Goal: Task Accomplishment & Management: Manage account settings

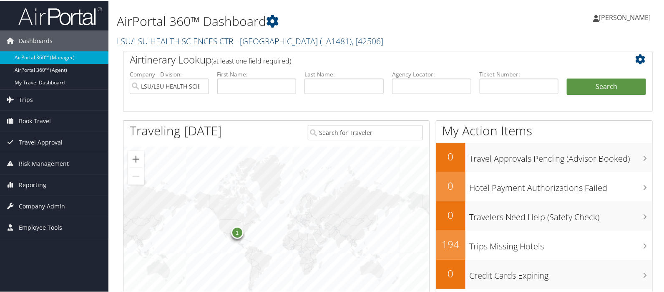
click at [139, 38] on link "LSU/LSU HEALTH SCIENCES CTR - SHREVEPORT ( LA1481 ) , [ 42506 ]" at bounding box center [250, 40] width 267 height 11
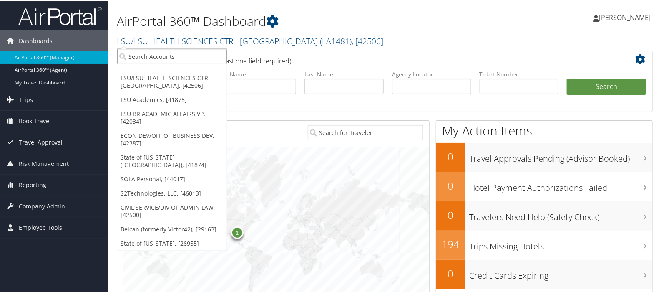
click at [136, 53] on input "search" at bounding box center [172, 55] width 110 height 15
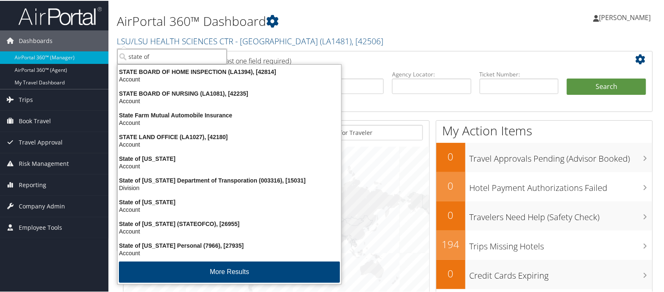
type input "state of l"
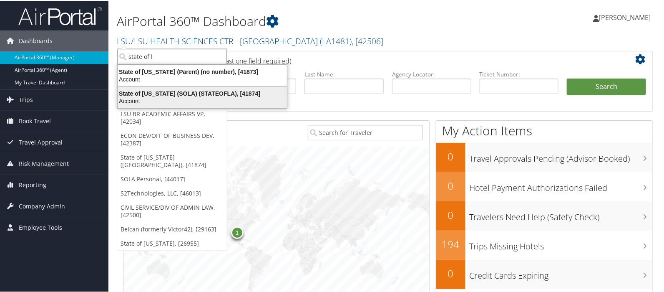
click at [133, 88] on div "State of Louisiana (SOLA) (STATEOFLA), [41874] Account" at bounding box center [202, 96] width 167 height 19
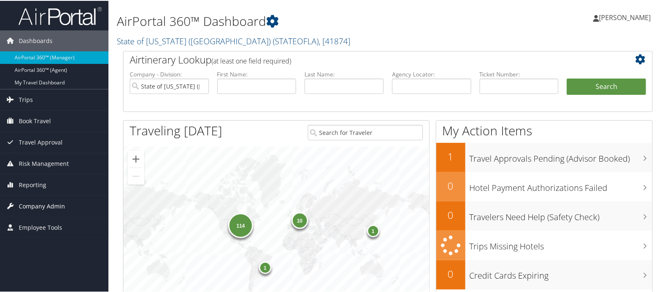
click at [40, 205] on span "Company Admin" at bounding box center [42, 205] width 46 height 21
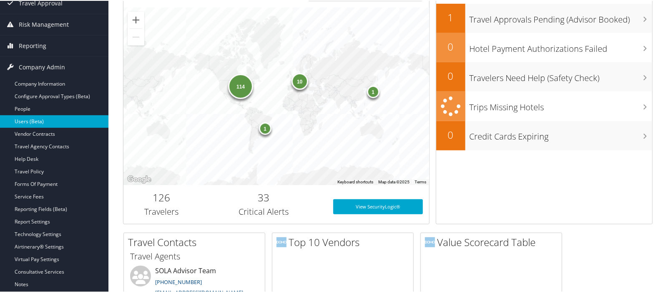
click at [26, 119] on link "Users (Beta)" at bounding box center [54, 120] width 109 height 13
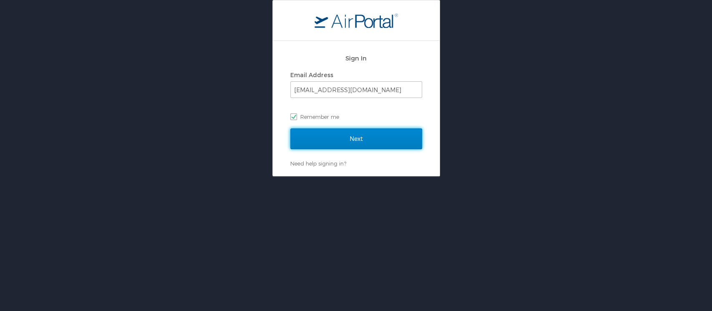
click at [359, 136] on input "Next" at bounding box center [356, 139] width 132 height 21
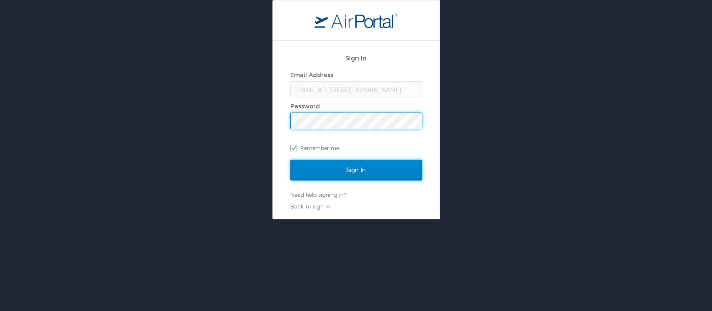
click at [360, 172] on input "Sign In" at bounding box center [356, 170] width 132 height 21
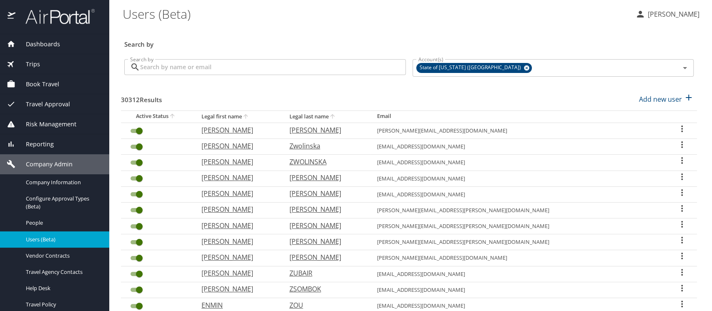
click at [166, 65] on input "Search by" at bounding box center [273, 67] width 266 height 16
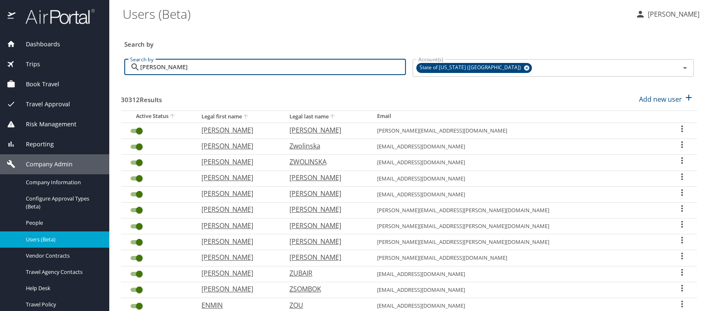
type input "mark modlesk"
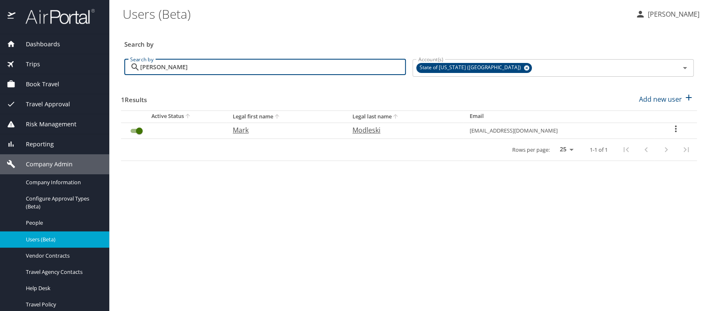
click at [674, 127] on icon "User Search Table" at bounding box center [676, 129] width 10 height 10
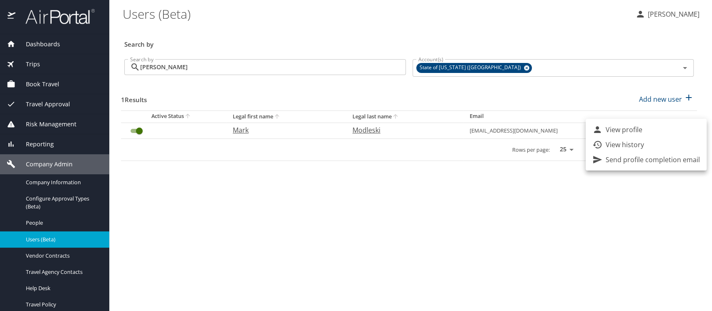
click at [624, 131] on p "View profile" at bounding box center [624, 130] width 37 height 10
select select "US"
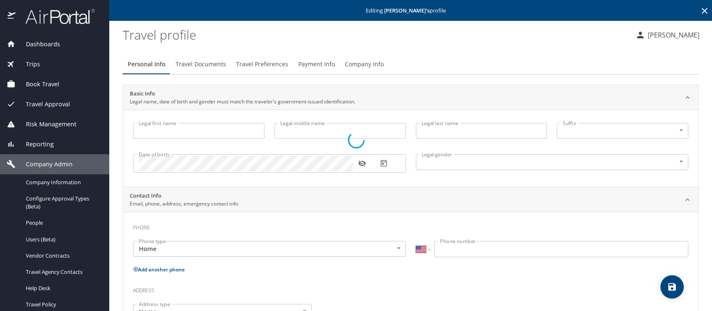
type input "Mark"
type input "Modleski"
type input "Male"
select select "US"
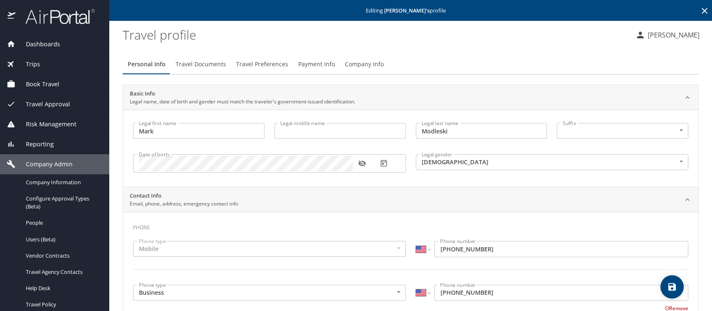
click at [364, 65] on span "Company Info" at bounding box center [364, 64] width 39 height 10
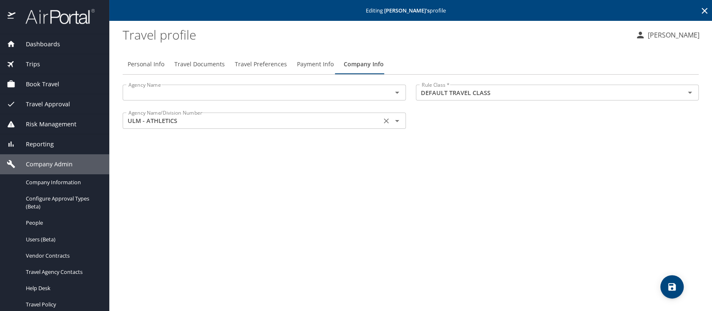
click at [146, 119] on input "ULM - ATHLETICS" at bounding box center [252, 120] width 254 height 11
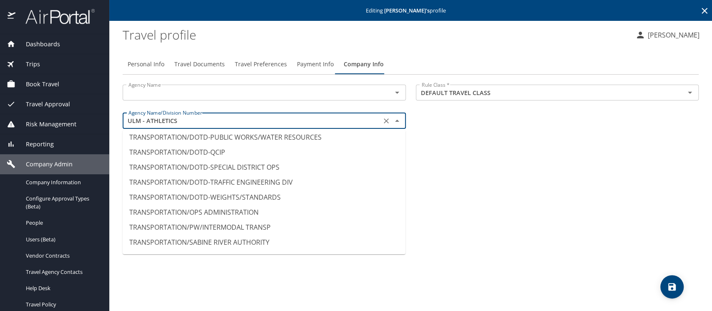
scroll to position [7534, 0]
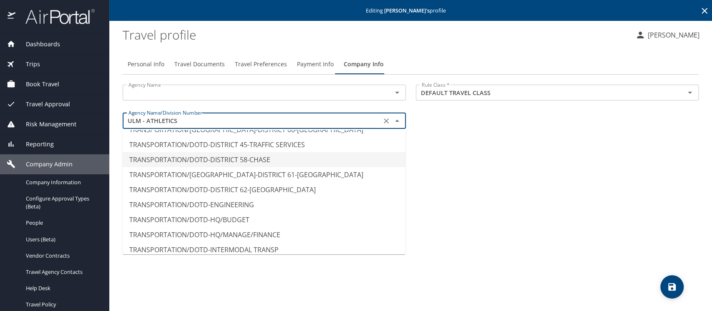
type input "TRANSPORTATION/DOTD-DISTRICT 58-CHASE"
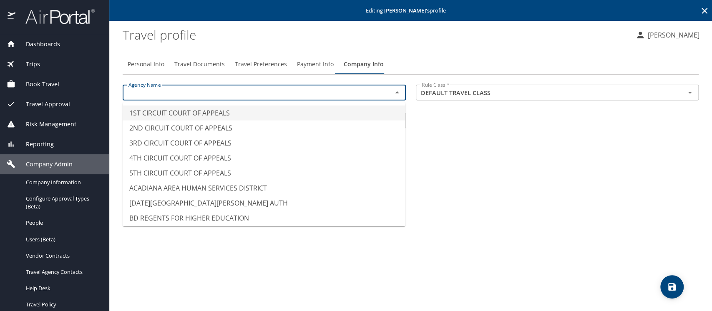
click at [162, 93] on input "text" at bounding box center [252, 92] width 254 height 11
click at [162, 112] on li "ULM ATHLETICS" at bounding box center [264, 113] width 283 height 15
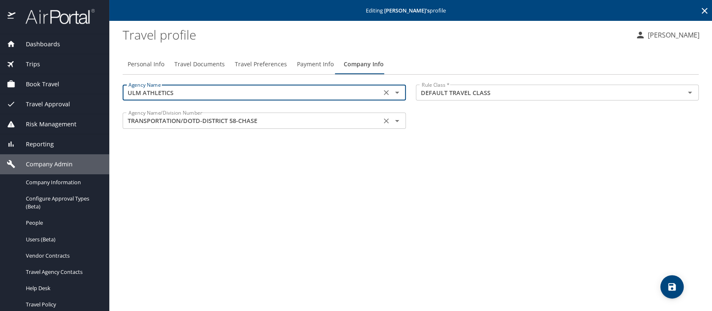
type input "ULM ATHLETICS"
click at [260, 122] on input "TRANSPORTATION/DOTD-DISTRICT 58-CHASE" at bounding box center [252, 120] width 254 height 11
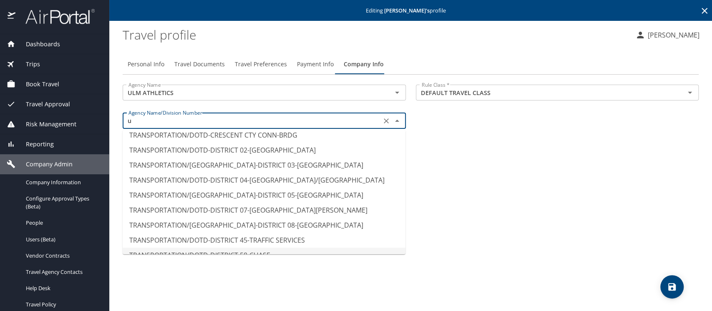
scroll to position [5, 0]
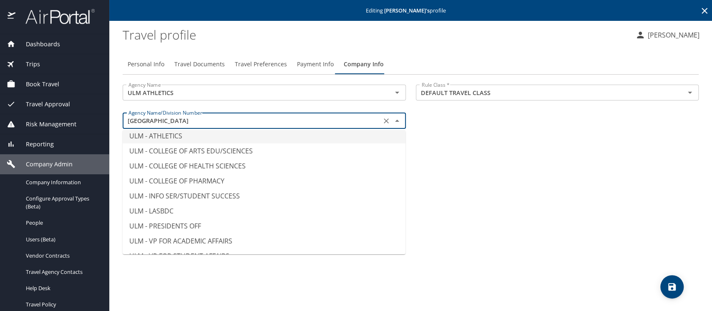
click at [176, 137] on li "ULM - ATHLETICS" at bounding box center [264, 136] width 283 height 15
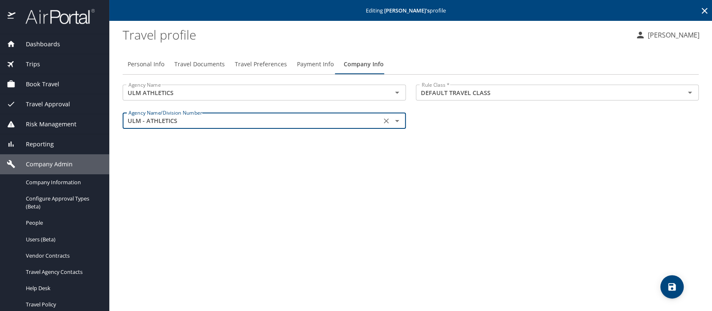
type input "ULM - ATHLETICS"
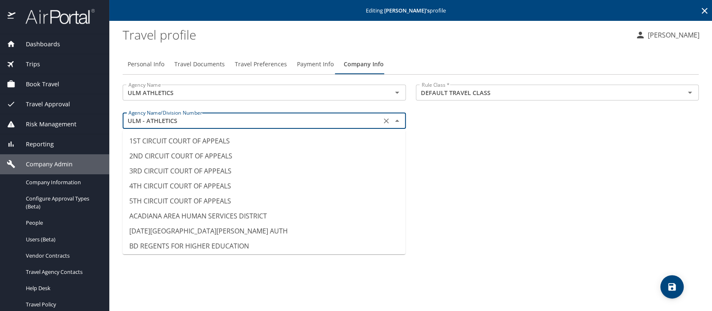
click at [192, 117] on input "ULM - ATHLETICS" at bounding box center [252, 120] width 254 height 11
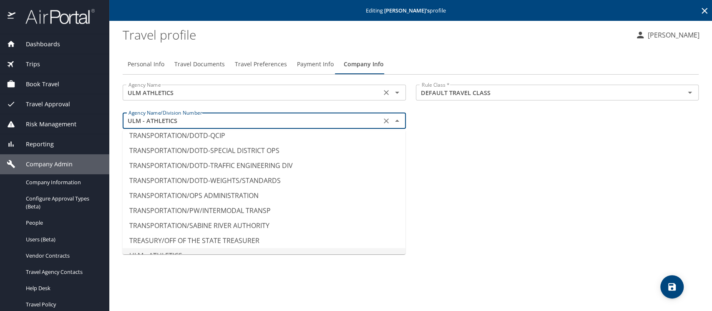
click at [184, 92] on input "ULM ATHLETICS" at bounding box center [252, 92] width 254 height 11
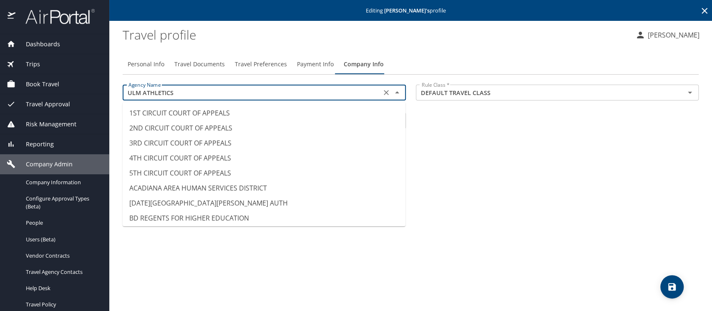
scroll to position [7799, 0]
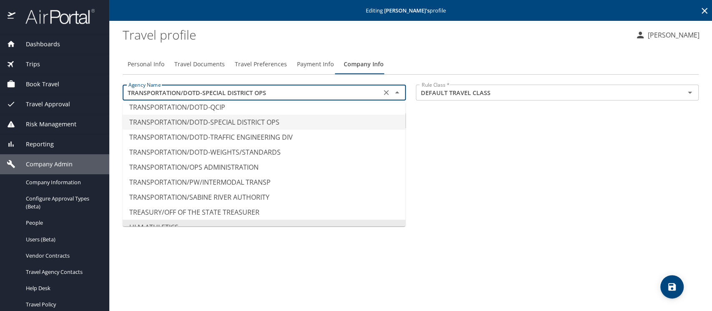
click at [525, 132] on div "Agency Name TRANSPORTATION/DOTD-SPECIAL DISTRICT OPS Agency Name Rule Class * D…" at bounding box center [411, 108] width 586 height 56
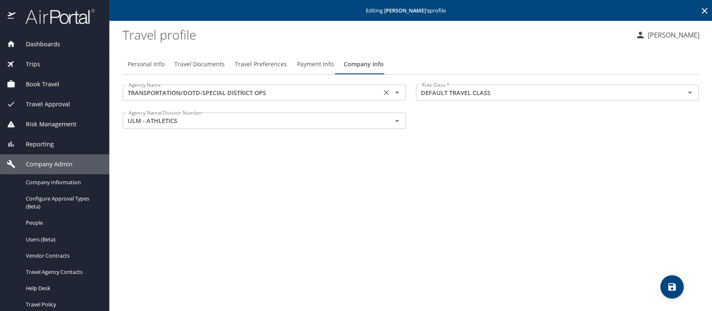
click at [280, 93] on input "TRANSPORTATION/DOTD-SPECIAL DISTRICT OPS" at bounding box center [252, 92] width 254 height 11
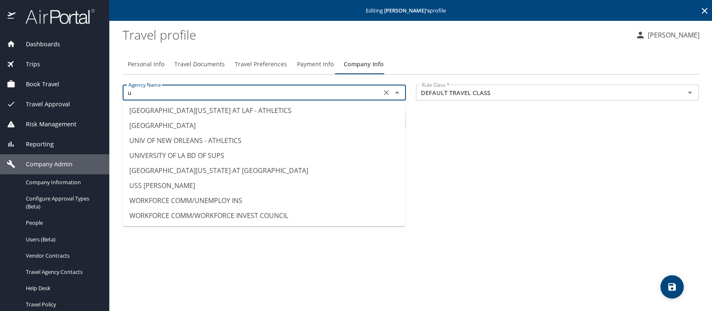
scroll to position [5, 0]
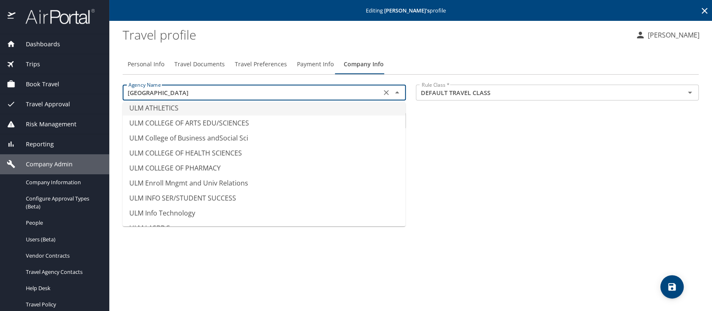
click at [189, 105] on li "ULM ATHLETICS" at bounding box center [264, 108] width 283 height 15
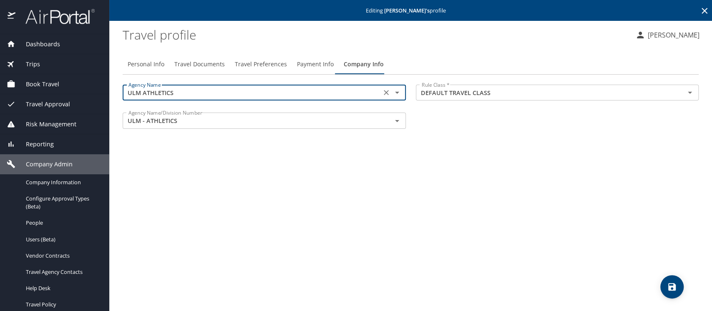
type input "ULM ATHLETICS"
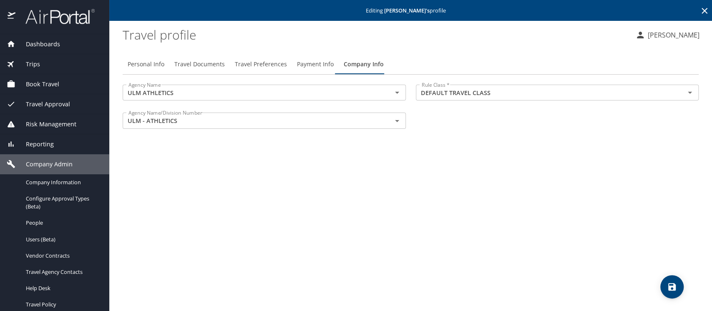
click at [423, 171] on div "Personal Info Travel Documents Travel Preferences Payment Info Company Info Age…" at bounding box center [411, 180] width 576 height 264
click at [397, 123] on icon "Open" at bounding box center [397, 121] width 10 height 10
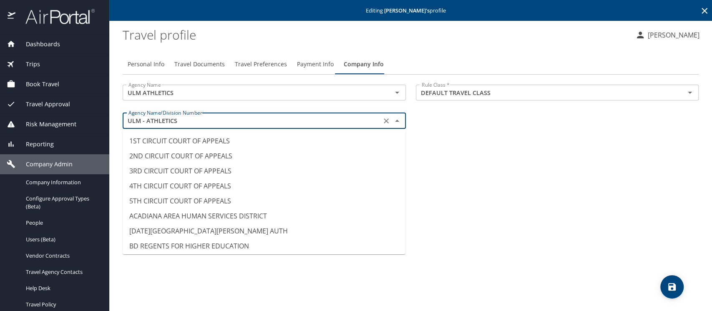
scroll to position [7783, 0]
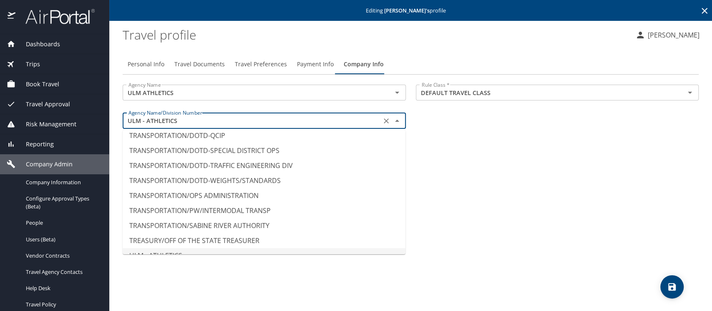
click at [143, 248] on li "ULM - ATHLETICS" at bounding box center [264, 255] width 283 height 15
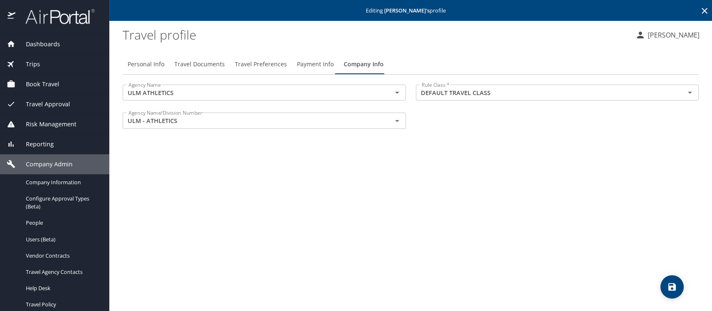
click at [516, 157] on div "Personal Info Travel Documents Travel Preferences Payment Info Company Info Age…" at bounding box center [411, 180] width 576 height 264
click at [318, 27] on profile "Travel profile" at bounding box center [376, 35] width 506 height 26
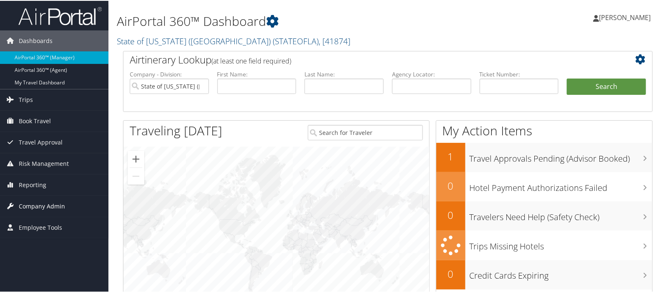
click at [46, 208] on span "Company Admin" at bounding box center [42, 205] width 46 height 21
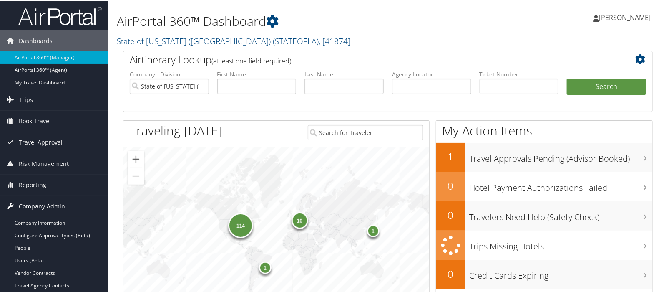
scroll to position [139, 0]
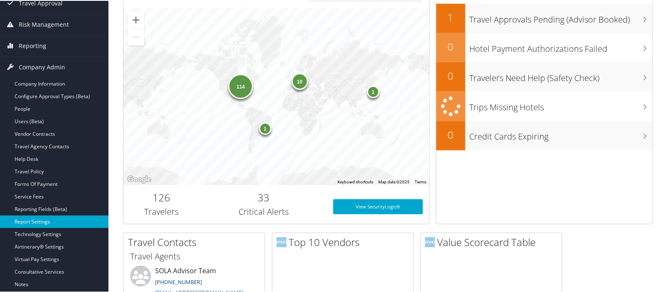
click at [39, 222] on link "Report Settings" at bounding box center [54, 221] width 109 height 13
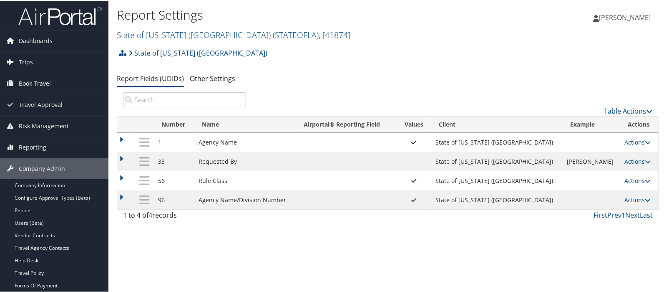
click at [633, 198] on link "Actions" at bounding box center [638, 199] width 26 height 8
click at [576, 214] on link "Update Report Field Values" at bounding box center [598, 212] width 90 height 14
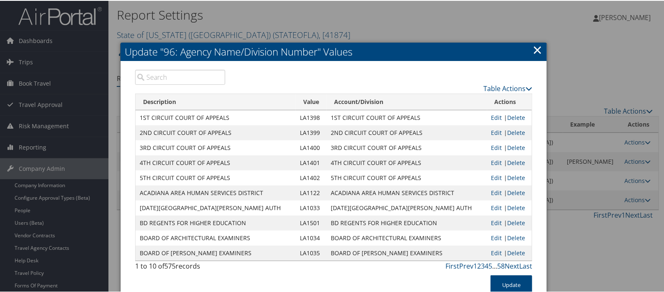
click at [157, 76] on input "search" at bounding box center [180, 76] width 90 height 15
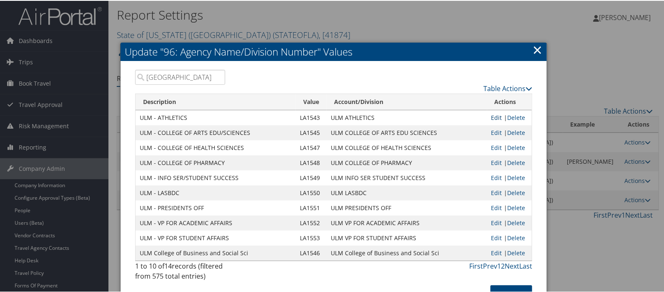
type input "ulm"
click at [492, 116] on link "Edit" at bounding box center [497, 117] width 11 height 8
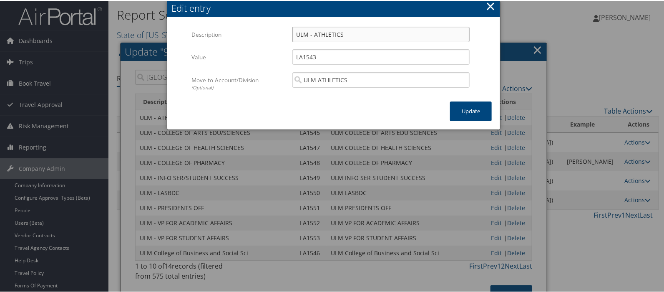
click at [311, 33] on input "ULM - ATHLETICS" at bounding box center [381, 33] width 177 height 15
type input "ULM ATHLETICS"
click at [473, 112] on button "Update" at bounding box center [471, 111] width 42 height 20
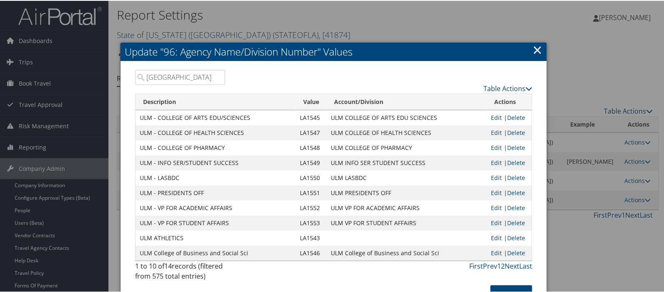
click at [492, 237] on link "Edit" at bounding box center [497, 237] width 11 height 8
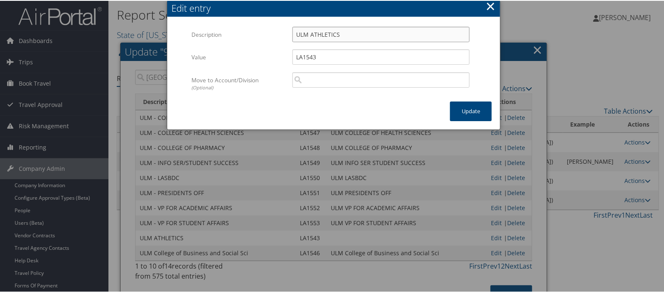
drag, startPoint x: 339, startPoint y: 33, endPoint x: 291, endPoint y: 32, distance: 47.6
click at [293, 32] on input "ULM ATHLETICS" at bounding box center [381, 33] width 177 height 15
paste input "ULM ATHLETICS"
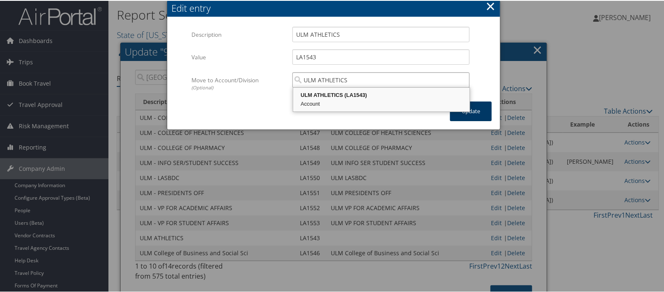
type input "ULM ATHLETICS"
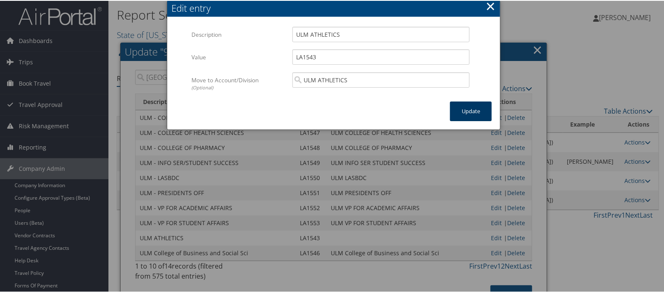
click at [478, 114] on button "Update" at bounding box center [471, 111] width 42 height 20
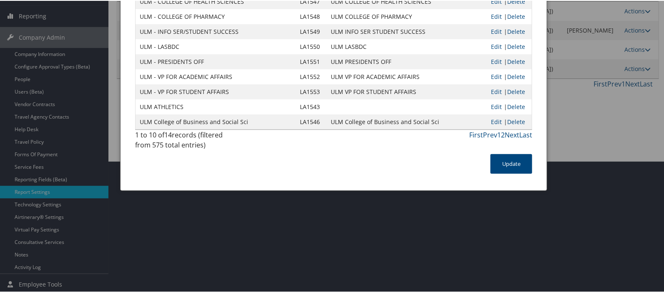
scroll to position [133, 0]
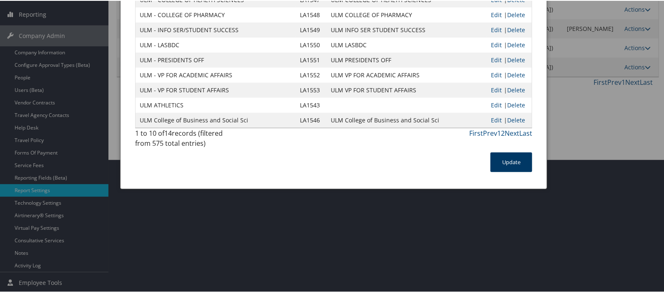
click at [511, 169] on button "Update" at bounding box center [512, 162] width 42 height 20
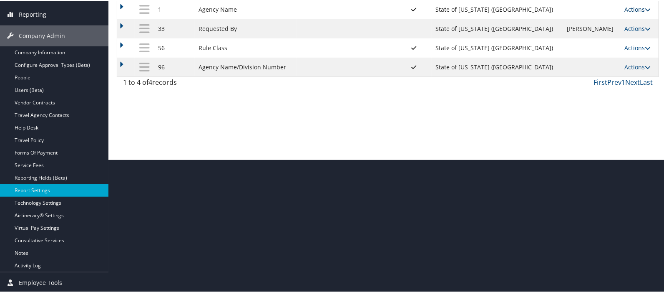
click at [626, 8] on link "Actions" at bounding box center [638, 9] width 26 height 8
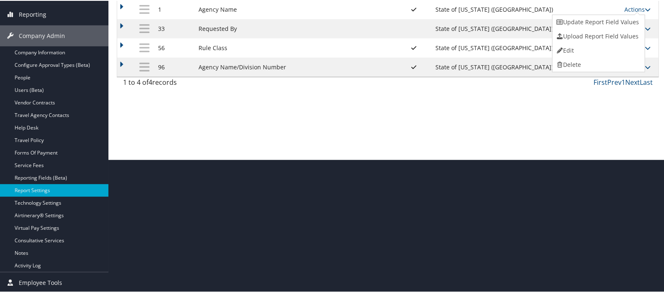
drag, startPoint x: 607, startPoint y: 18, endPoint x: 601, endPoint y: 18, distance: 5.8
click at [607, 18] on link "Update Report Field Values" at bounding box center [598, 21] width 90 height 14
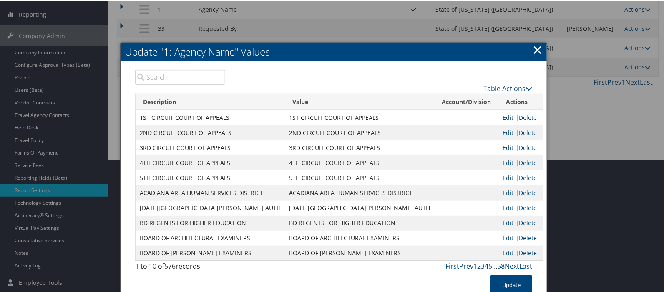
click at [174, 74] on input "search" at bounding box center [180, 76] width 90 height 15
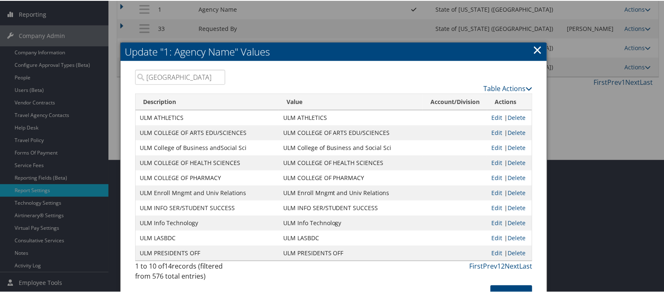
type input "ulm"
click at [536, 52] on link "×" at bounding box center [538, 48] width 10 height 17
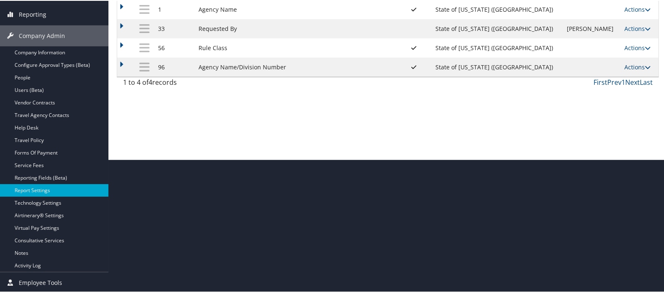
click at [625, 67] on link "Actions" at bounding box center [638, 66] width 26 height 8
click at [588, 80] on link "Update Report Field Values" at bounding box center [598, 79] width 90 height 14
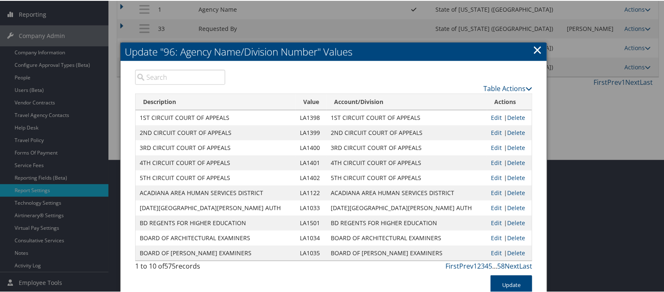
click at [157, 77] on input "search" at bounding box center [180, 76] width 90 height 15
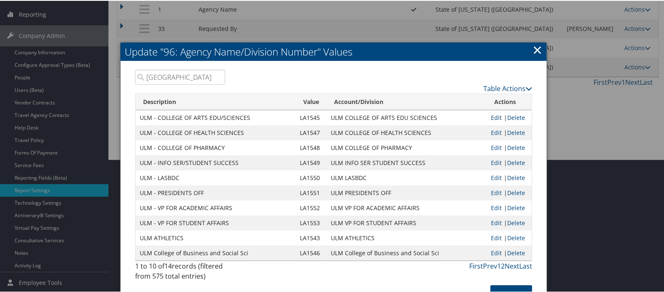
type input "ulm"
click at [495, 116] on link "Edit" at bounding box center [497, 117] width 11 height 8
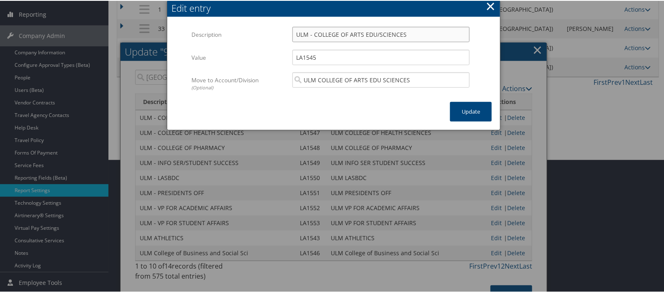
click at [311, 35] on input "ULM - COLLEGE OF ARTS EDU/SCIENCES" at bounding box center [381, 33] width 177 height 15
type input "ULM COLLEGE OF ARTS EDU/SCIENCES"
click at [466, 117] on button "Update" at bounding box center [471, 111] width 42 height 20
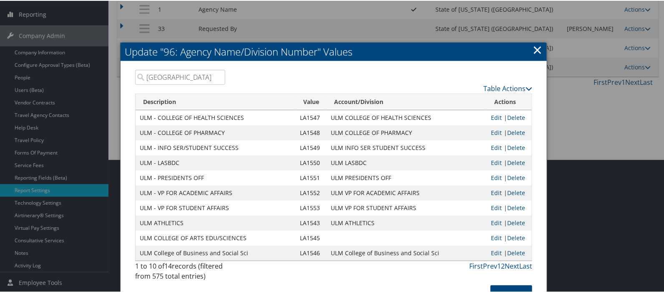
click at [497, 191] on link "Edit" at bounding box center [497, 192] width 11 height 8
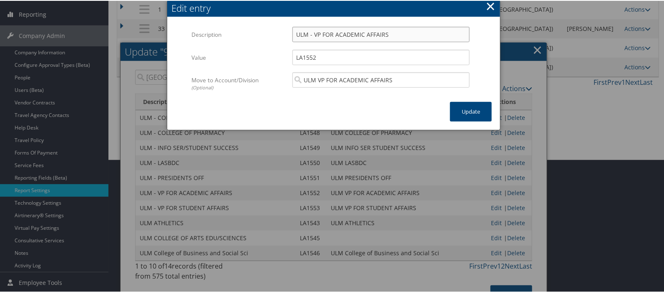
click at [312, 34] on input "ULM - VP FOR ACADEMIC AFFAIRS" at bounding box center [381, 33] width 177 height 15
type input "ULM VP FOR ACADEMIC AFFAIRS"
click at [467, 111] on button "Update" at bounding box center [471, 111] width 42 height 20
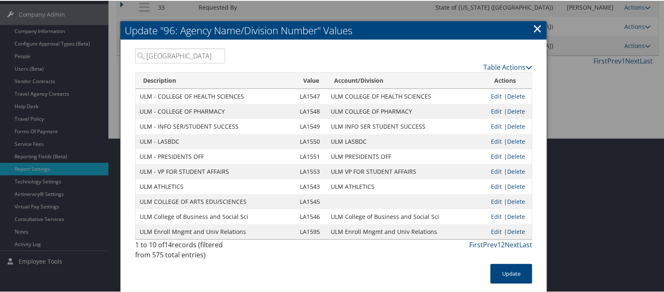
scroll to position [171, 0]
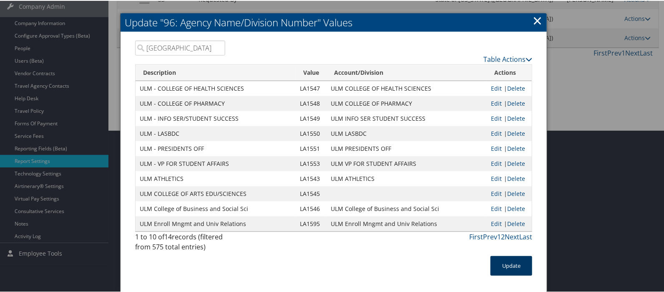
click at [507, 265] on button "Update" at bounding box center [512, 265] width 42 height 20
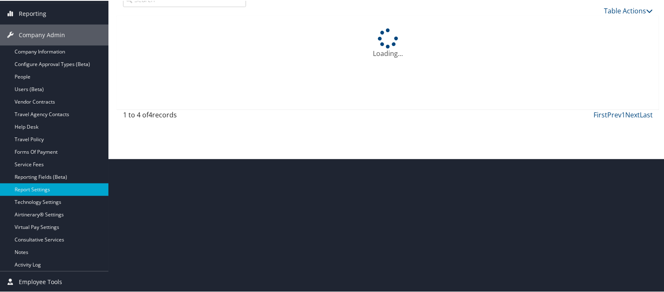
scroll to position [133, 0]
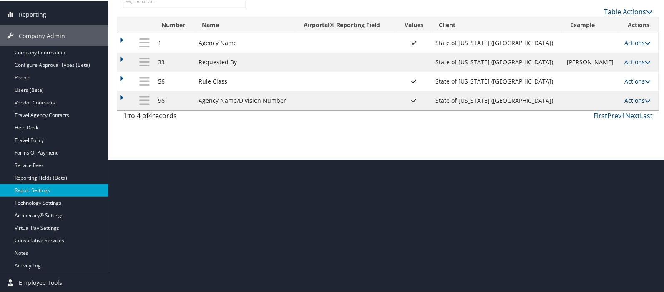
click at [625, 96] on link "Actions" at bounding box center [638, 100] width 26 height 8
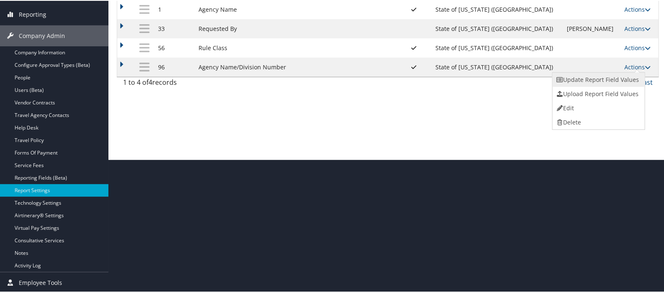
click at [590, 80] on link "Update Report Field Values" at bounding box center [598, 79] width 90 height 14
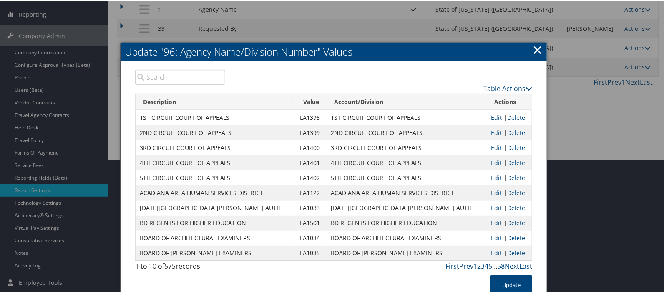
click at [155, 77] on input "search" at bounding box center [180, 76] width 90 height 15
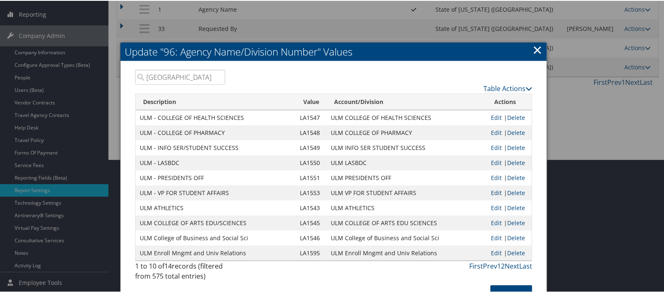
type input "ulm"
click at [492, 192] on link "Edit" at bounding box center [497, 192] width 11 height 8
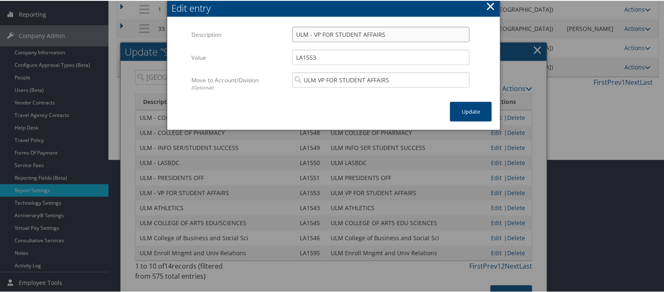
click at [311, 34] on input "ULM - VP FOR STUDENT AFFAIRS" at bounding box center [381, 33] width 177 height 15
type input "ULM VP FOR STUDENT AFFAIRS"
click at [473, 106] on button "Update" at bounding box center [471, 111] width 42 height 20
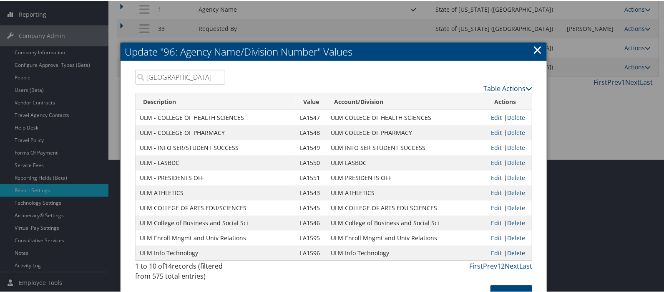
click at [493, 176] on link "Edit" at bounding box center [497, 177] width 11 height 8
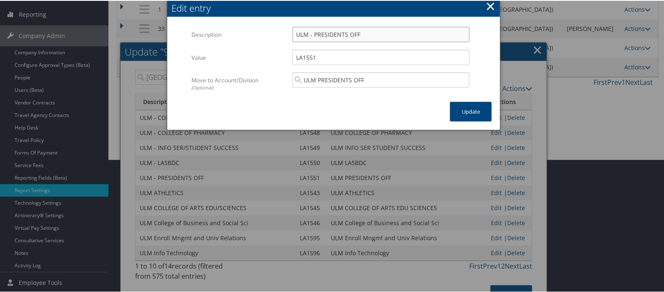
click at [311, 33] on input "ULM - PRESIDENTS OFF" at bounding box center [381, 33] width 177 height 15
type input "ULM PRESIDENTS OFF"
click at [475, 111] on button "Update" at bounding box center [471, 111] width 42 height 20
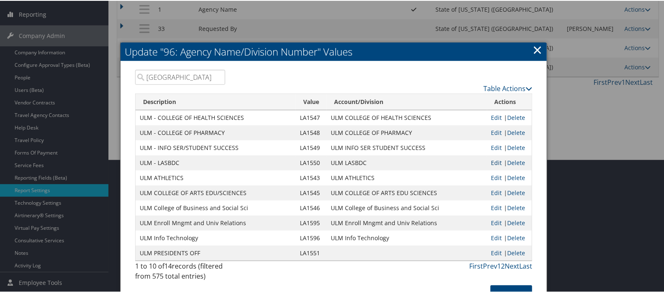
click at [499, 162] on link "Edit" at bounding box center [497, 162] width 11 height 8
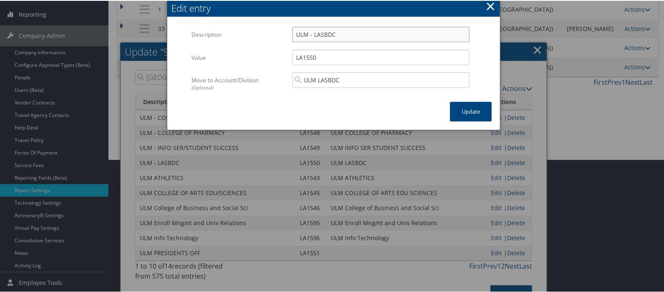
click at [310, 34] on input "ULM - LASBDC" at bounding box center [381, 33] width 177 height 15
type input "ULM LASBDC"
click at [465, 120] on button "Update" at bounding box center [471, 111] width 42 height 20
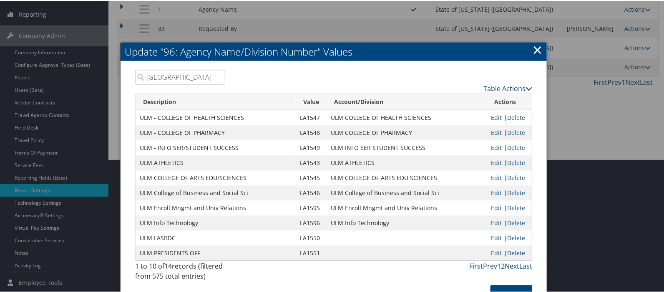
click at [495, 132] on link "Edit" at bounding box center [497, 132] width 11 height 8
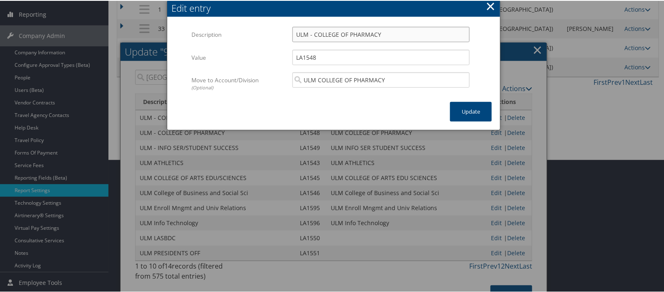
click at [312, 32] on input "ULM - COLLEGE OF PHARMACY" at bounding box center [381, 33] width 177 height 15
type input "ULM COLLEGE OF PHARMACY"
click at [476, 107] on button "Update" at bounding box center [471, 111] width 42 height 20
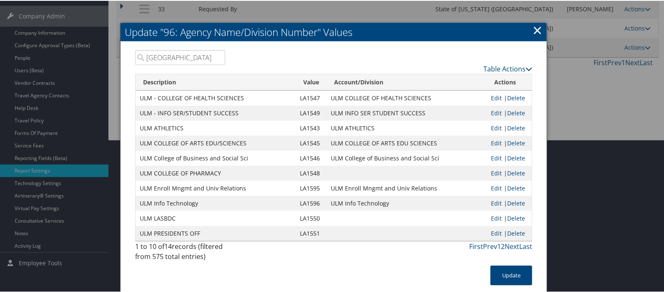
scroll to position [171, 0]
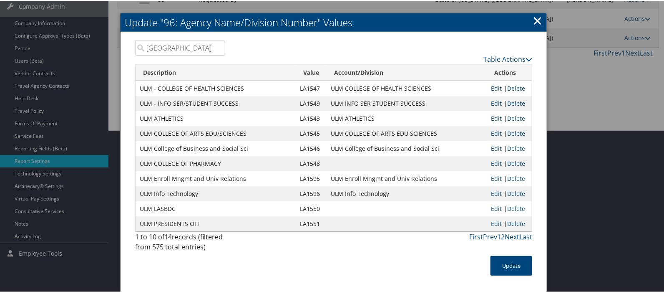
drag, startPoint x: 495, startPoint y: 152, endPoint x: 490, endPoint y: 152, distance: 5.1
click at [495, 159] on link "Edit" at bounding box center [497, 163] width 11 height 8
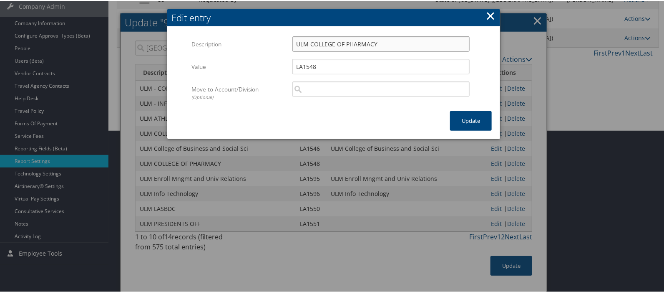
drag, startPoint x: 377, startPoint y: 34, endPoint x: 285, endPoint y: 30, distance: 92.3
click at [286, 35] on div "ULM COLLEGE OF PHARMACY Multiple values The selected items contain different va…" at bounding box center [381, 46] width 190 height 22
click at [311, 81] on input "search" at bounding box center [381, 88] width 177 height 15
paste input "ULM COLLEGE OF PHARMACY"
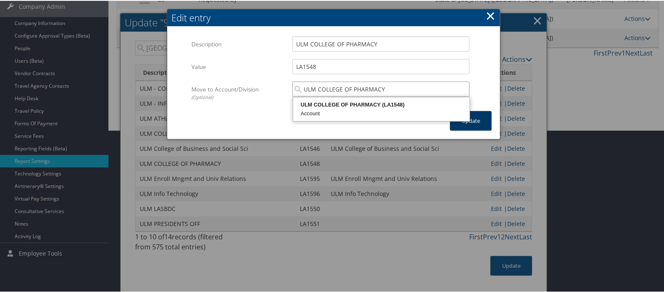
type input "ULM COLLEGE OF PHARMACY"
click at [470, 110] on button "Update" at bounding box center [471, 120] width 42 height 20
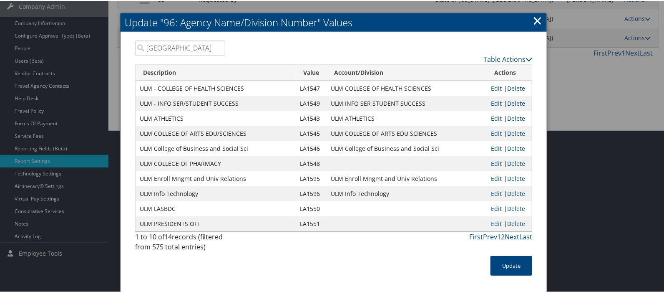
click at [494, 204] on link "Edit" at bounding box center [497, 208] width 11 height 8
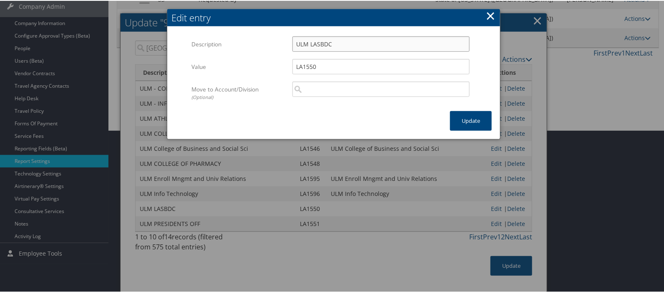
drag, startPoint x: 342, startPoint y: 33, endPoint x: 284, endPoint y: 31, distance: 58.5
click at [284, 35] on div "Description ULM LASBDC Multiple values The selected items contain different val…" at bounding box center [334, 46] width 285 height 23
paste input "ULM LASBDC"
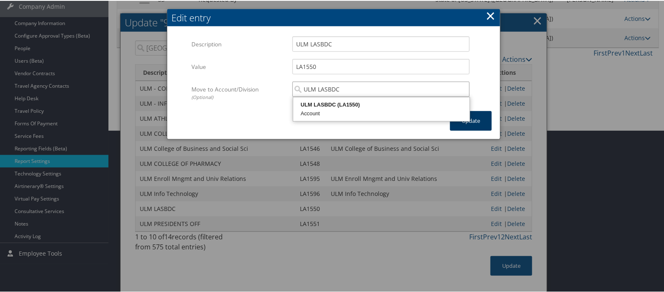
type input "ULM LASBDC"
click at [474, 112] on button "Update" at bounding box center [471, 120] width 42 height 20
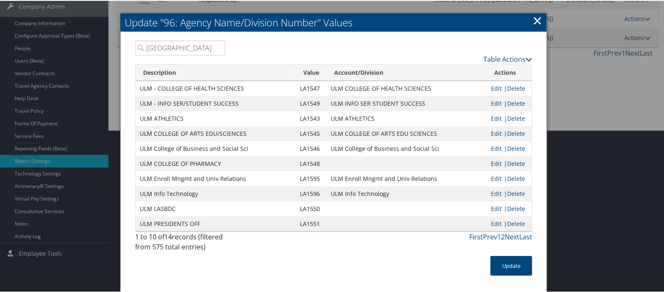
click at [493, 219] on link "Edit" at bounding box center [497, 223] width 11 height 8
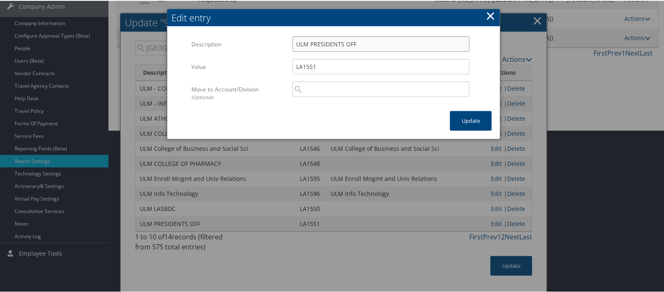
drag, startPoint x: 343, startPoint y: 32, endPoint x: 294, endPoint y: 34, distance: 49.7
click at [294, 35] on input "ULM PRESIDENTS OFF" at bounding box center [381, 42] width 177 height 15
click at [307, 81] on input "search" at bounding box center [381, 88] width 177 height 15
paste input "ULM PRESIDENTS OFF"
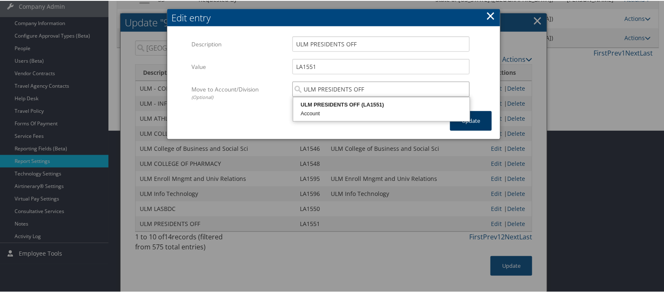
type input "ULM PRESIDENTS OFF"
click at [472, 110] on button "Update" at bounding box center [471, 120] width 42 height 20
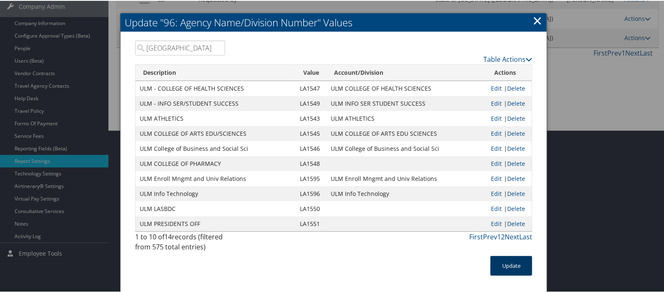
click at [508, 264] on button "Update" at bounding box center [512, 265] width 42 height 20
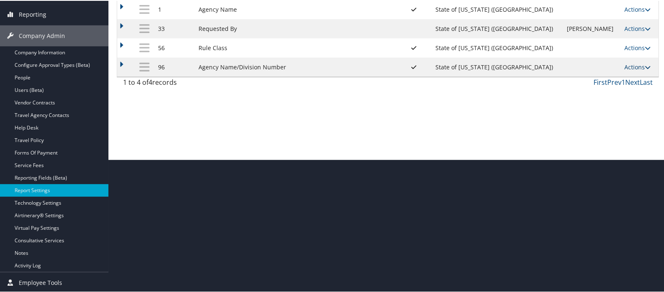
click at [626, 64] on link "Actions" at bounding box center [638, 66] width 26 height 8
click at [578, 79] on link "Update Report Field Values" at bounding box center [598, 79] width 90 height 14
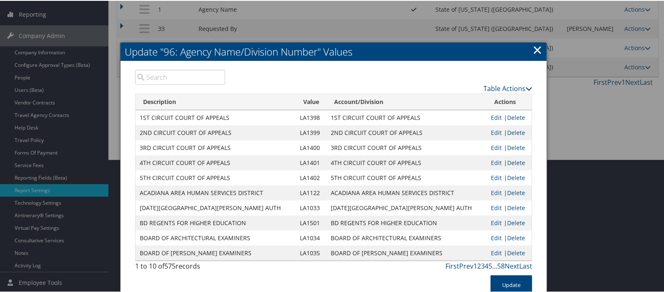
click at [153, 78] on input "search" at bounding box center [180, 76] width 90 height 15
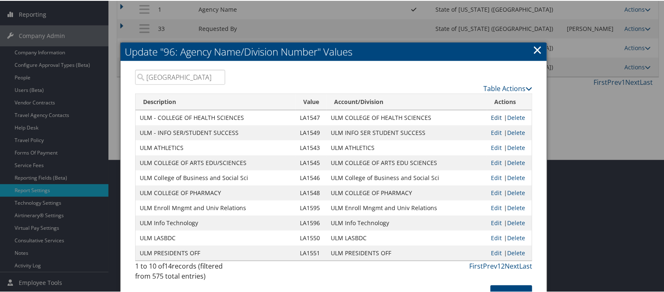
type input "ulm"
click at [492, 117] on link "Edit" at bounding box center [497, 117] width 11 height 8
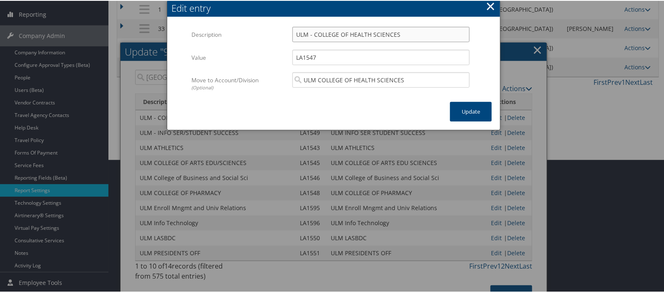
click at [311, 34] on input "ULM - COLLEGE OF HEALTH SCIENCES" at bounding box center [381, 33] width 177 height 15
type input "ULM COLLEGE OF HEALTH SCIENCES"
click at [465, 111] on button "Update" at bounding box center [471, 111] width 42 height 20
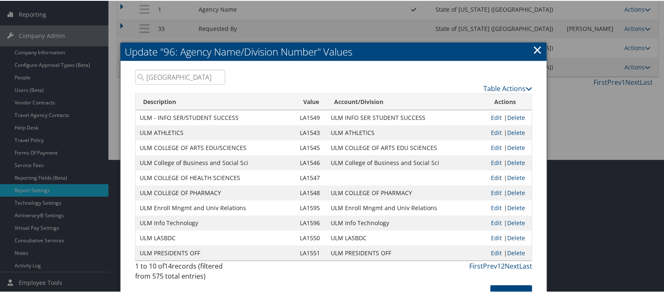
click at [492, 178] on link "Edit" at bounding box center [497, 177] width 11 height 8
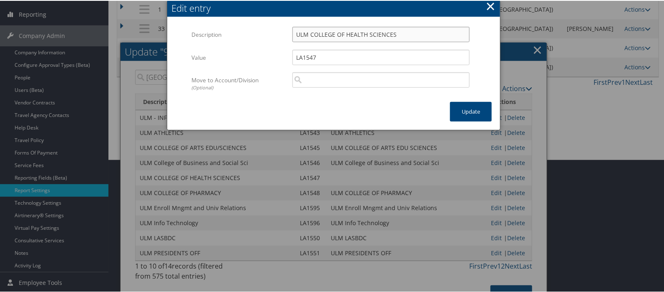
drag, startPoint x: 397, startPoint y: 32, endPoint x: 285, endPoint y: 30, distance: 112.3
click at [286, 30] on div "ULM COLLEGE OF HEALTH SCIENCES Multiple values The selected items contain diffe…" at bounding box center [381, 37] width 190 height 22
paste input "ULM COLLEGE OF HEALTH SCIENCES"
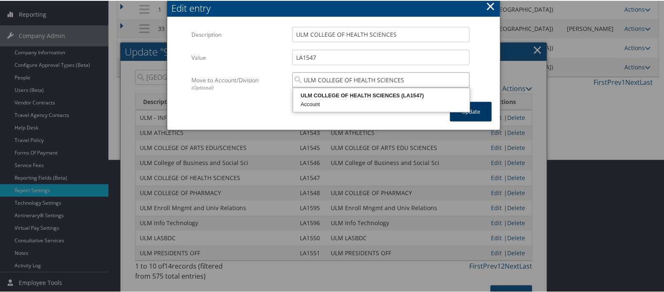
type input "ULM COLLEGE OF HEALTH SCIENCES"
click at [477, 114] on button "Update" at bounding box center [471, 111] width 42 height 20
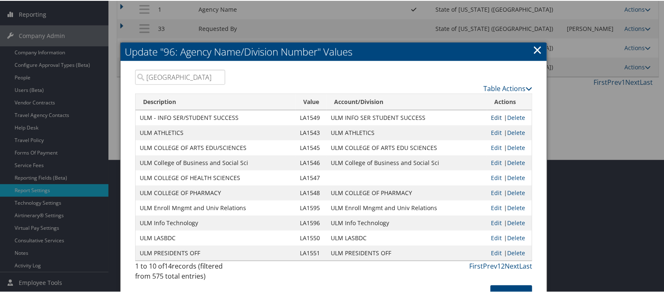
click at [495, 116] on link "Edit" at bounding box center [497, 117] width 11 height 8
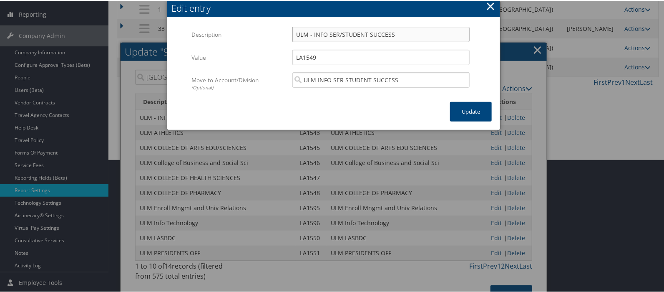
click at [311, 33] on input "ULM - INFO SER/STUDENT SUCCESS" at bounding box center [381, 33] width 177 height 15
type input "ULM INFO SER/STUDENT SUCCESS"
click at [463, 108] on button "Update" at bounding box center [471, 111] width 42 height 20
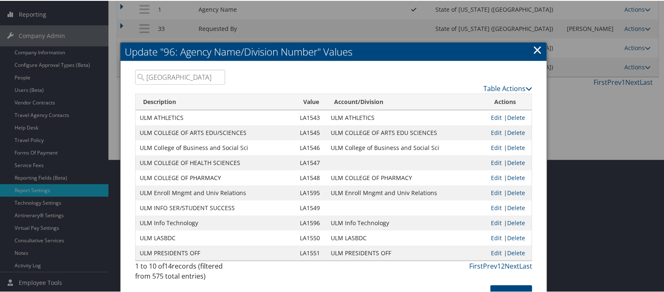
drag, startPoint x: 494, startPoint y: 204, endPoint x: 490, endPoint y: 203, distance: 4.2
click at [494, 204] on link "Edit" at bounding box center [497, 207] width 11 height 8
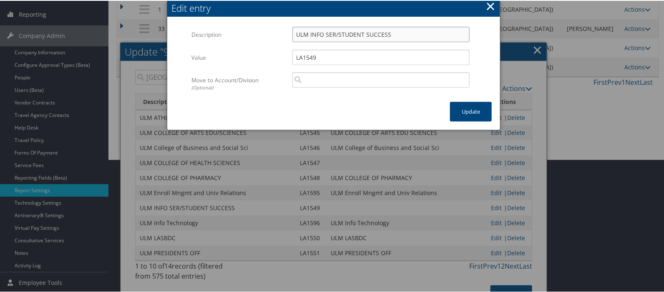
drag, startPoint x: 388, startPoint y: 32, endPoint x: 278, endPoint y: 28, distance: 109.8
click at [278, 28] on div "Description ULM INFO SER/STUDENT SUCCESS Multiple values The selected items con…" at bounding box center [334, 37] width 285 height 23
paste input "ULM INFO SER/STUDENT SUCCESS"
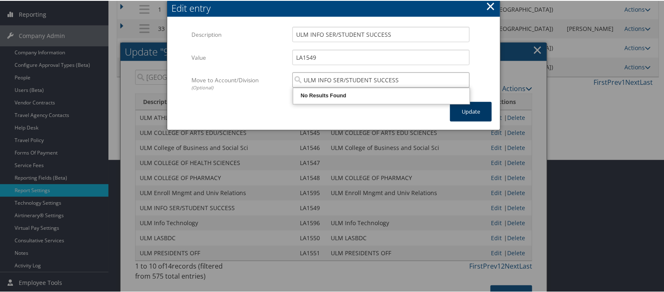
type input "ULM INFO SER/STUDENT SUCCESS"
click at [463, 113] on button "Update" at bounding box center [471, 111] width 42 height 20
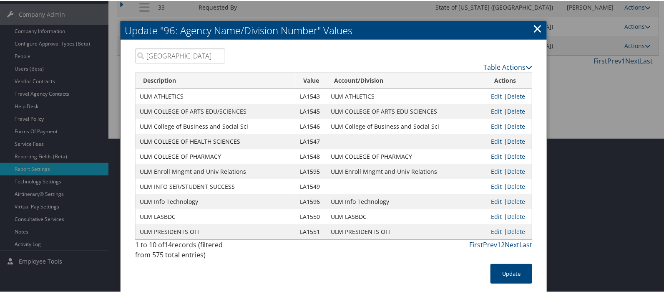
scroll to position [171, 0]
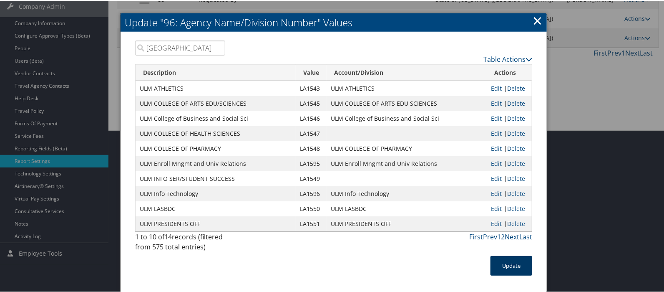
click at [513, 267] on button "Update" at bounding box center [512, 265] width 42 height 20
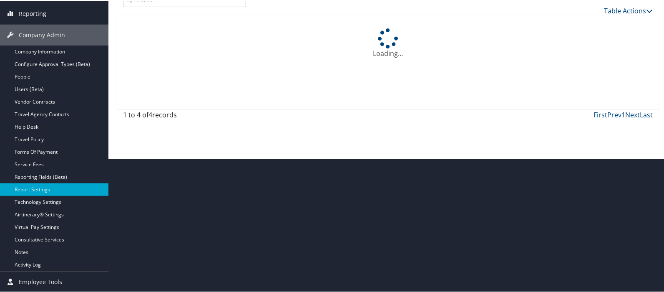
scroll to position [133, 0]
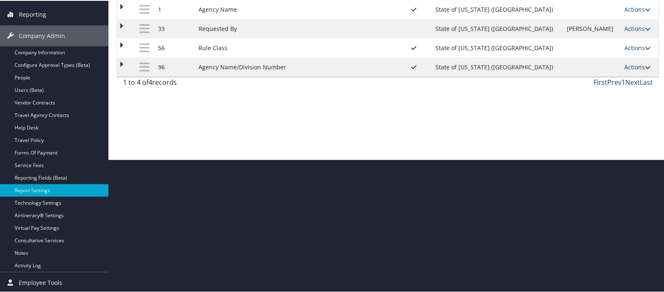
click at [625, 63] on link "Actions" at bounding box center [638, 66] width 26 height 8
click at [584, 82] on link "Update Report Field Values" at bounding box center [598, 79] width 90 height 14
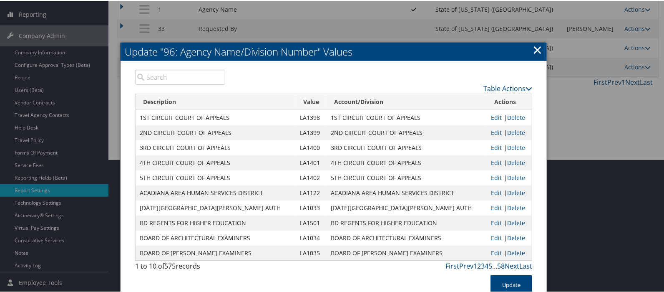
click at [162, 76] on input "search" at bounding box center [180, 76] width 90 height 15
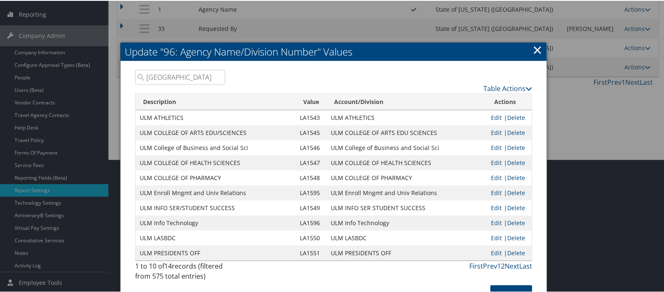
type input "ulm"
click at [534, 51] on link "×" at bounding box center [538, 48] width 10 height 17
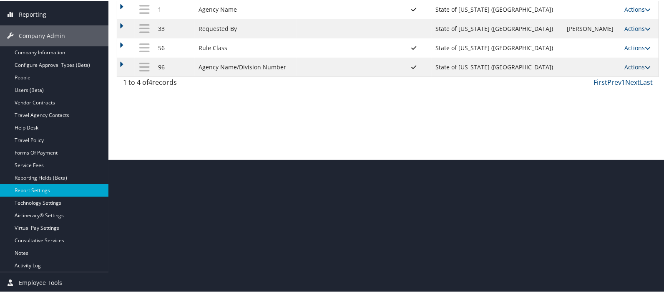
click at [629, 66] on link "Actions" at bounding box center [638, 66] width 26 height 8
click at [582, 80] on link "Update Report Field Values" at bounding box center [598, 79] width 90 height 14
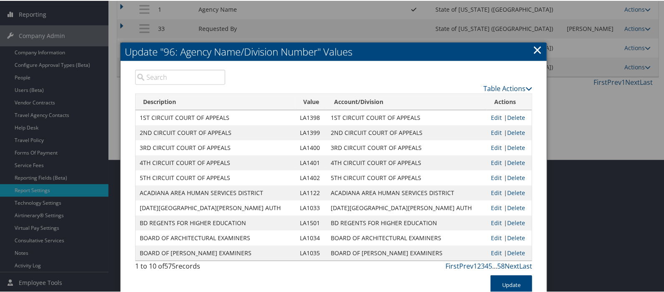
click at [159, 77] on input "search" at bounding box center [180, 76] width 90 height 15
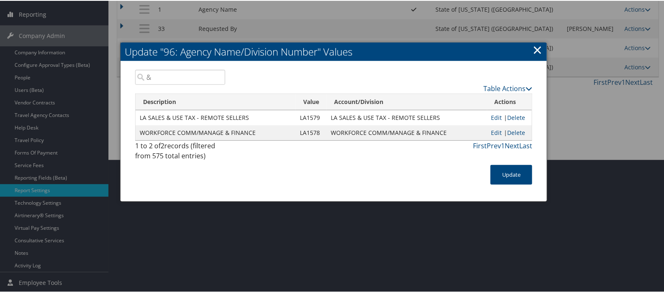
type input "&"
click at [495, 115] on link "Edit" at bounding box center [497, 117] width 11 height 8
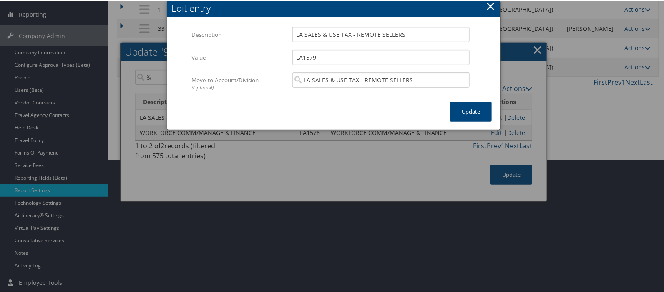
click at [490, 4] on button "×" at bounding box center [491, 5] width 10 height 17
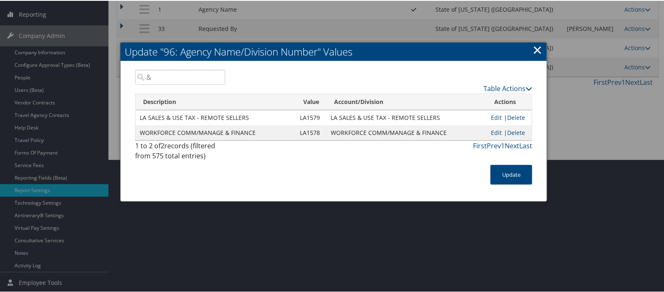
click at [533, 51] on link "×" at bounding box center [538, 48] width 10 height 17
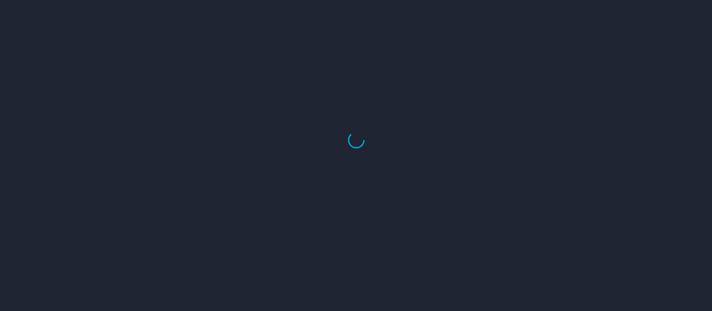
select select "US"
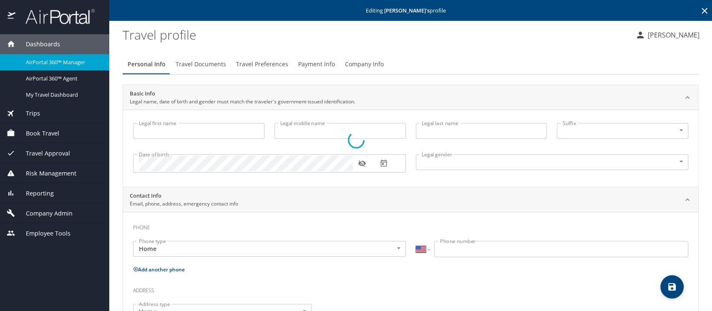
type input "Mark"
type input "Modleski"
type input "[DEMOGRAPHIC_DATA]"
select select "US"
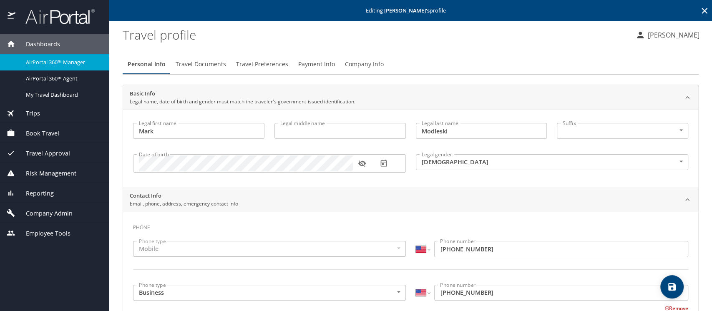
click at [362, 63] on span "Company Info" at bounding box center [364, 64] width 39 height 10
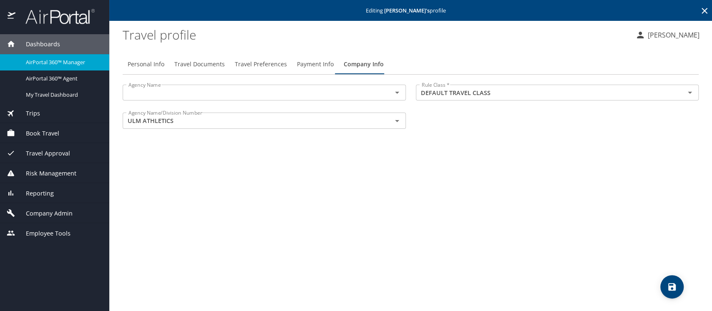
click at [189, 94] on input "text" at bounding box center [252, 92] width 254 height 11
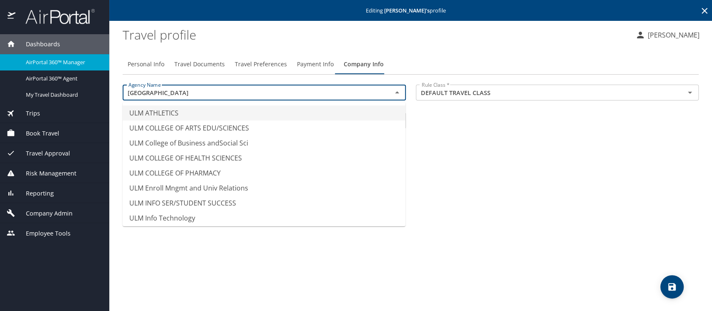
click at [170, 111] on li "ULM ATHLETICS" at bounding box center [264, 113] width 283 height 15
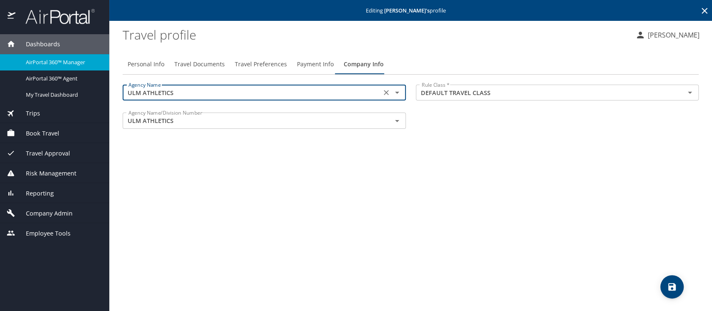
type input "ULM ATHLETICS"
click at [672, 285] on icon "save" at bounding box center [672, 287] width 10 height 10
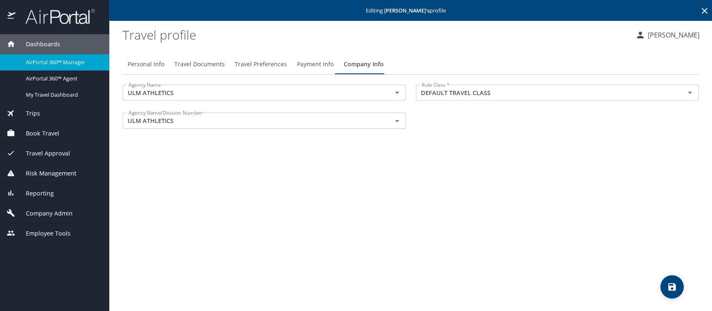
click at [54, 211] on span "Company Admin" at bounding box center [43, 213] width 57 height 9
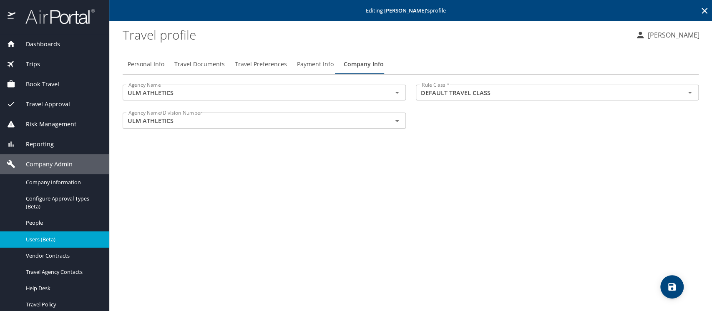
click at [43, 237] on span "Users (Beta)" at bounding box center [62, 240] width 73 height 8
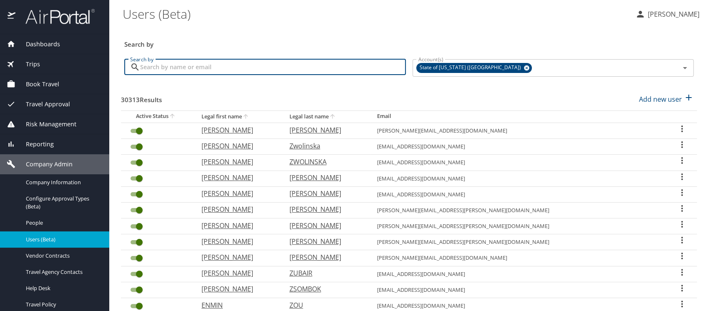
click at [164, 68] on input "Search by" at bounding box center [273, 67] width 266 height 16
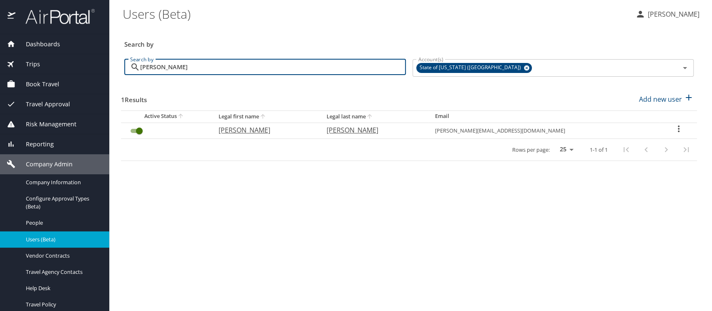
type input "cronenwett"
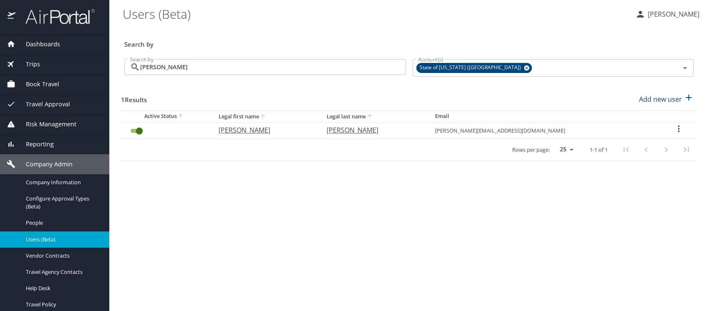
click at [674, 131] on icon "User Search Table" at bounding box center [679, 129] width 10 height 10
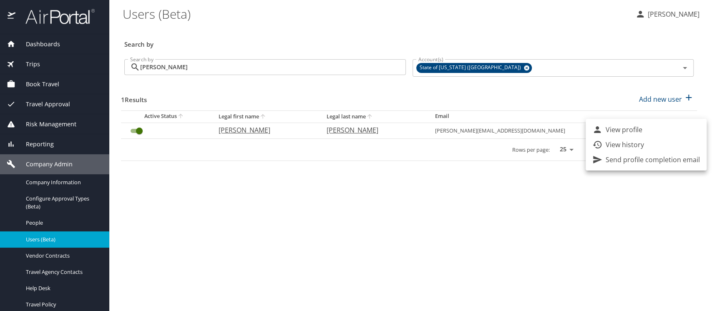
click at [621, 130] on p "View profile" at bounding box center [624, 130] width 37 height 10
select select "US"
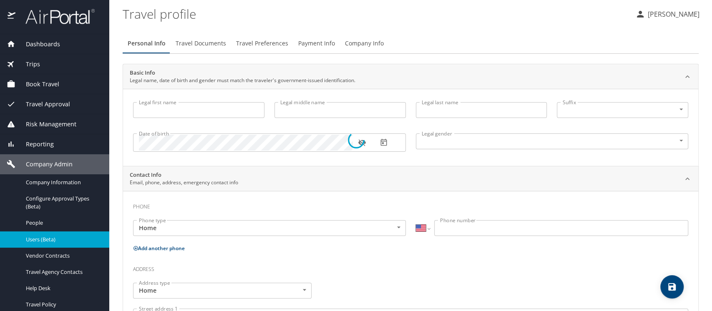
type input "Derek"
type input "Cronenwett"
type input "Male"
select select "US"
select select "IN"
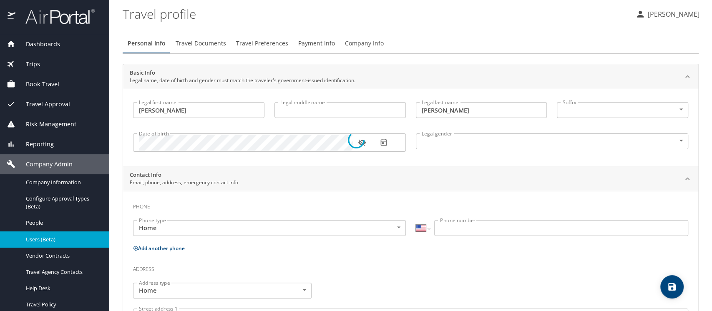
select select "IN"
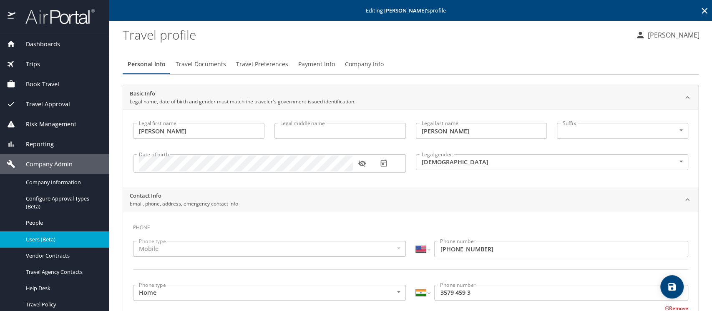
click at [353, 64] on span "Company Info" at bounding box center [364, 64] width 39 height 10
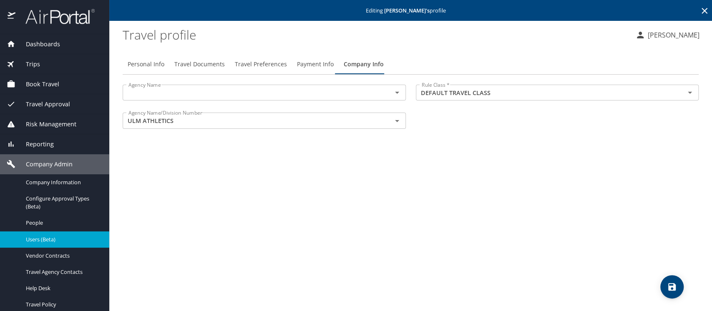
click at [157, 93] on input "text" at bounding box center [252, 92] width 254 height 11
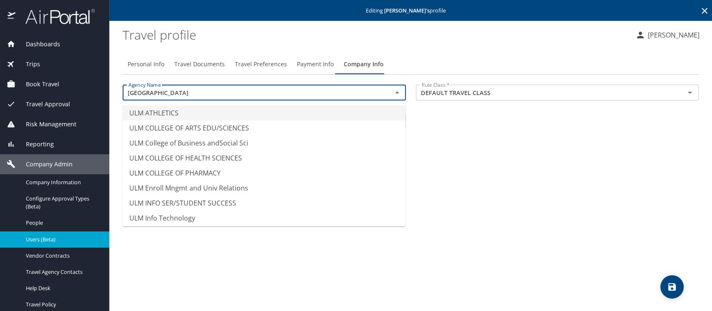
click at [140, 114] on li "ULM ATHLETICS" at bounding box center [264, 113] width 283 height 15
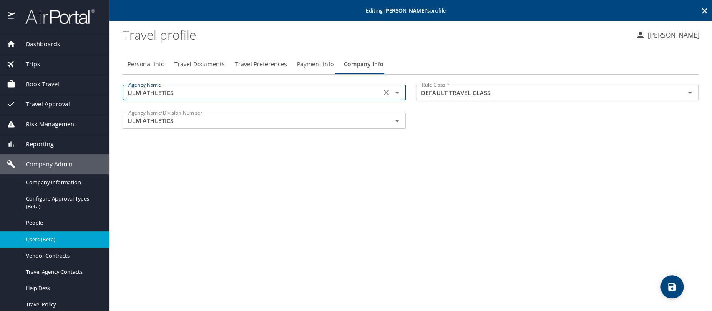
type input "ULM ATHLETICS"
click at [674, 285] on icon "save" at bounding box center [673, 287] width 8 height 8
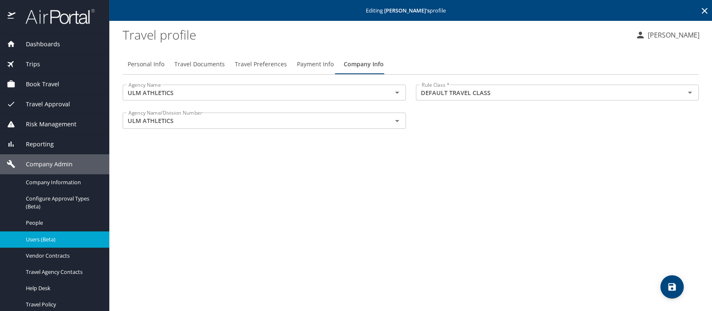
drag, startPoint x: 202, startPoint y: 171, endPoint x: 202, endPoint y: 179, distance: 7.9
click at [202, 171] on div "Personal Info Travel Documents Travel Preferences Payment Info Company Info Age…" at bounding box center [411, 180] width 576 height 264
click at [40, 240] on span "Users (Beta)" at bounding box center [62, 240] width 73 height 8
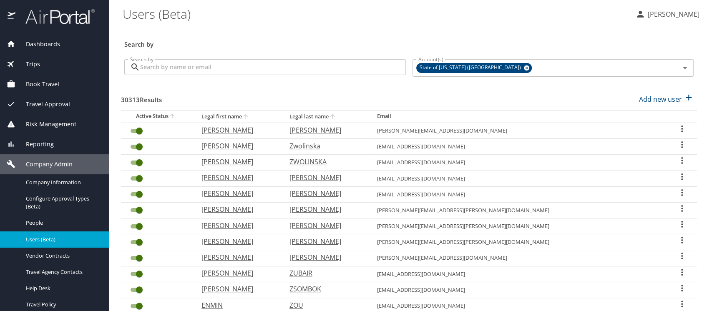
click at [180, 70] on input "Search by" at bounding box center [273, 67] width 266 height 16
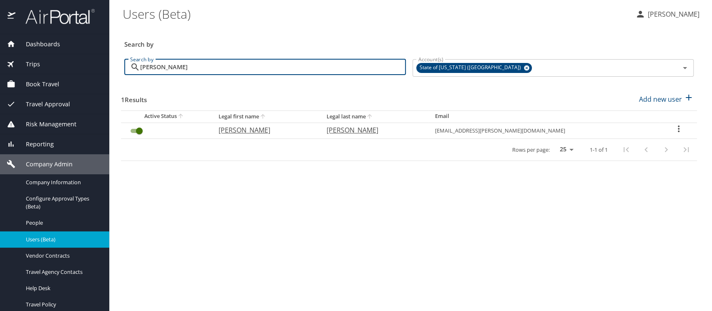
type input "preston langl"
click at [674, 128] on icon "User Search Table" at bounding box center [679, 129] width 10 height 10
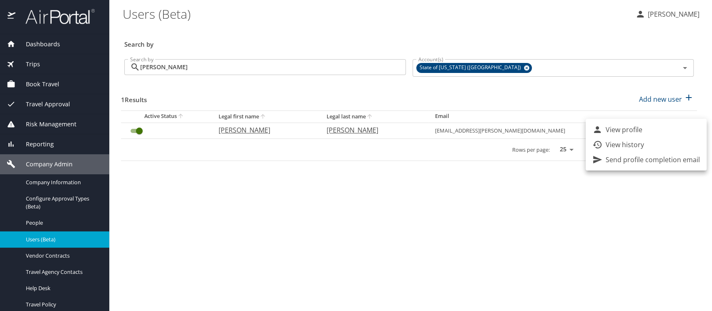
click at [622, 134] on p "View profile" at bounding box center [624, 130] width 37 height 10
select select "US"
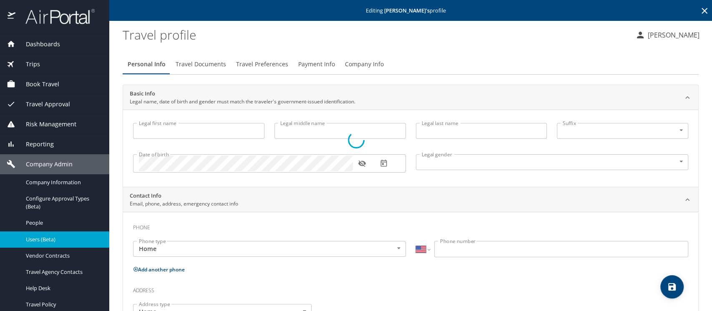
type input "Preston"
type input "Lee"
type input "Langley"
type input "Jr"
type input "Male"
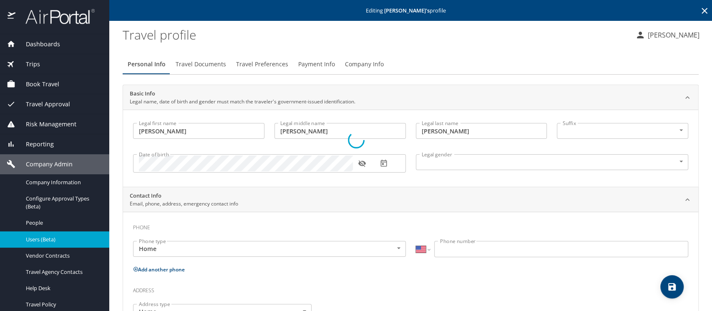
select select "US"
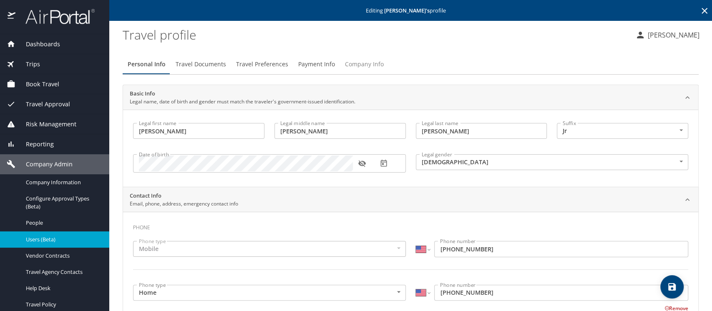
click at [362, 62] on span "Company Info" at bounding box center [364, 64] width 39 height 10
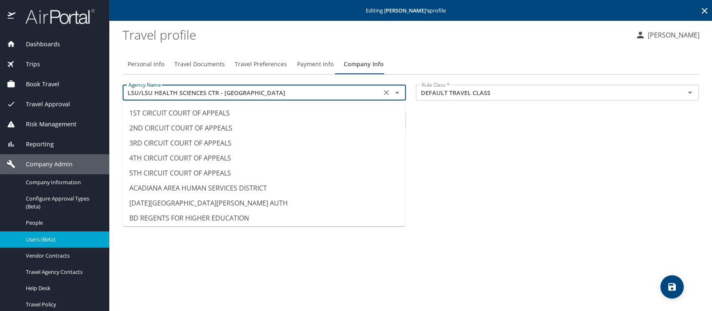
scroll to position [4087, 0]
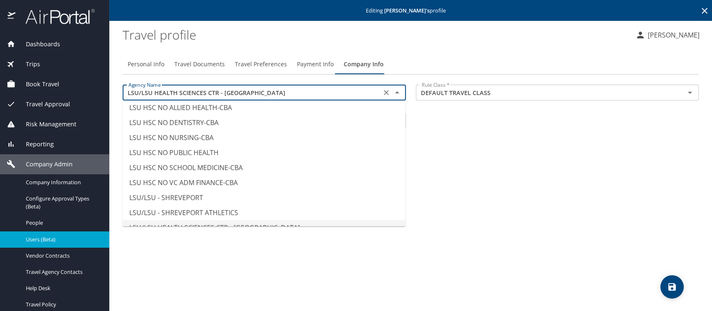
drag, startPoint x: 263, startPoint y: 93, endPoint x: 125, endPoint y: 89, distance: 137.8
click at [125, 89] on input "LSU/LSU HEALTH SCIENCES CTR - [GEOGRAPHIC_DATA]" at bounding box center [252, 92] width 254 height 11
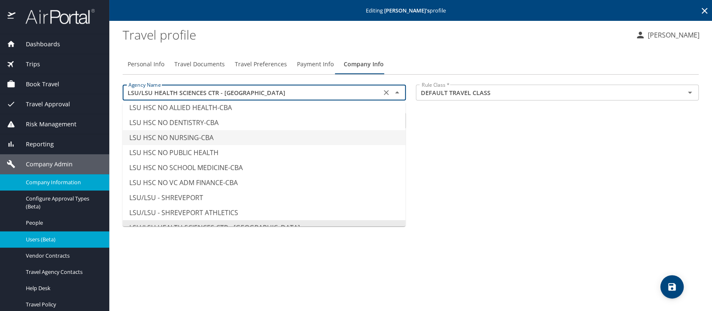
type input "LSU HSC NO NURSING-CBA"
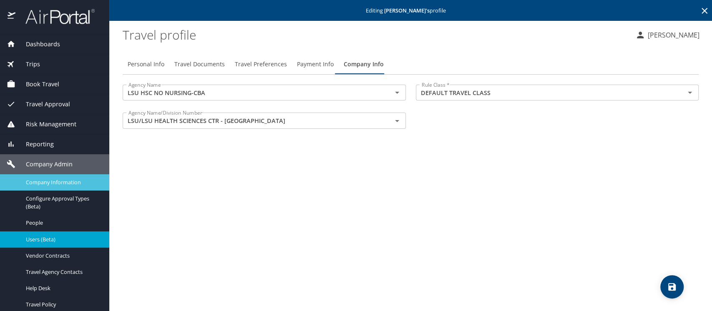
click at [59, 182] on span "Company Information" at bounding box center [62, 183] width 73 height 8
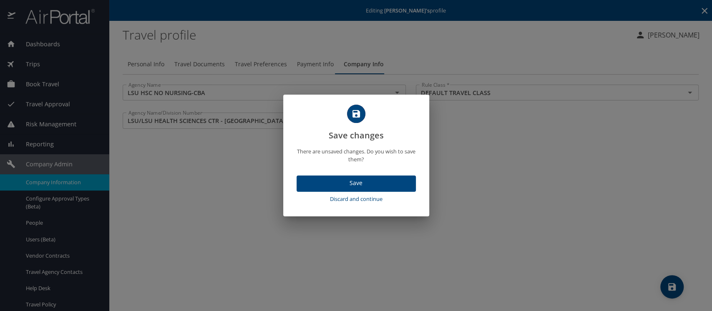
click at [337, 198] on span "Discard and continue" at bounding box center [356, 199] width 113 height 10
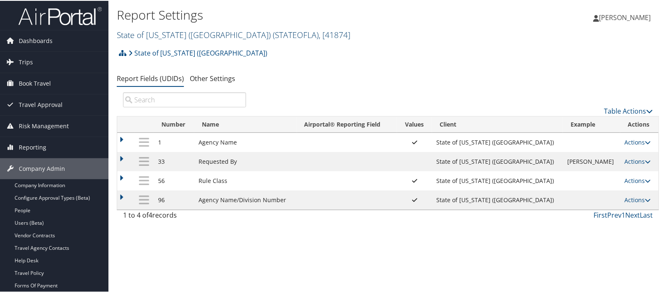
click at [144, 33] on link "State of [US_STATE] (SOLA) ( STATEOFLA ) , [ 41874 ]" at bounding box center [234, 33] width 234 height 11
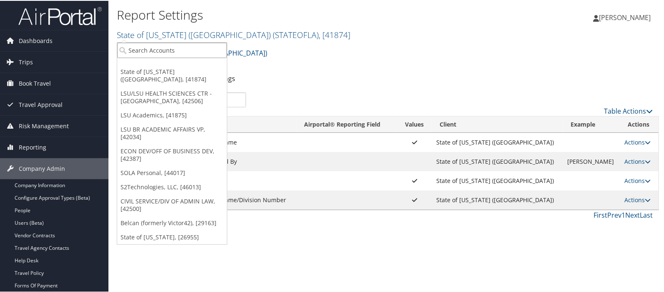
click at [145, 51] on input "search" at bounding box center [172, 49] width 110 height 15
type input "state of co"
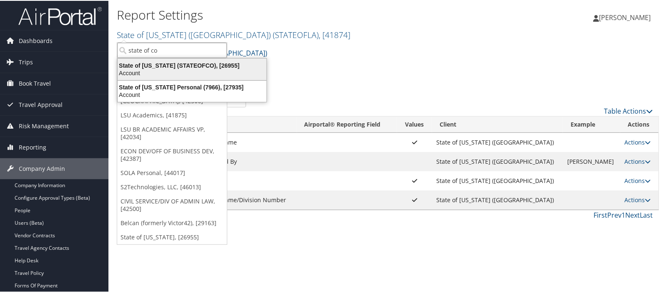
click at [146, 63] on div "State of [US_STATE] (STATEOFCO), [26955]" at bounding box center [192, 65] width 159 height 8
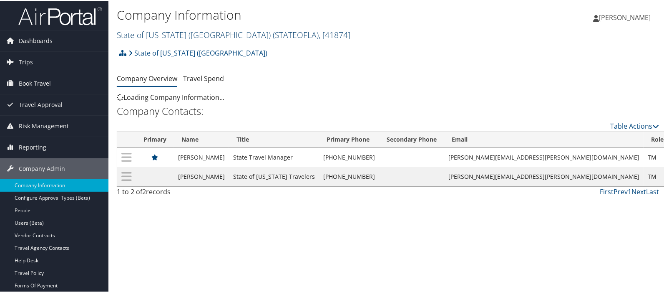
click at [133, 32] on link "State of [US_STATE] (SOLA) ( STATEOFLA ) , [ 41874 ]" at bounding box center [234, 33] width 234 height 11
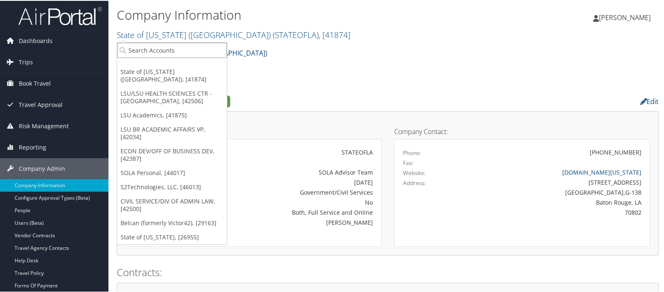
paste input "LSU/LSU HEALTH SCIENCES CTR - [GEOGRAPHIC_DATA]"
type input "LSU/LSU HEALTH SCIENCES CTR - [GEOGRAPHIC_DATA]"
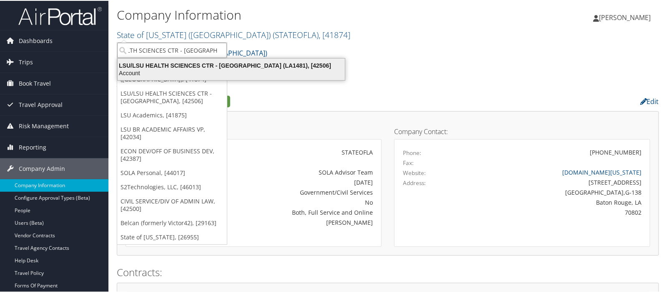
click at [239, 62] on div "LSU/LSU HEALTH SCIENCES CTR - SHREVEPORT (LA1481), [42506]" at bounding box center [231, 65] width 237 height 8
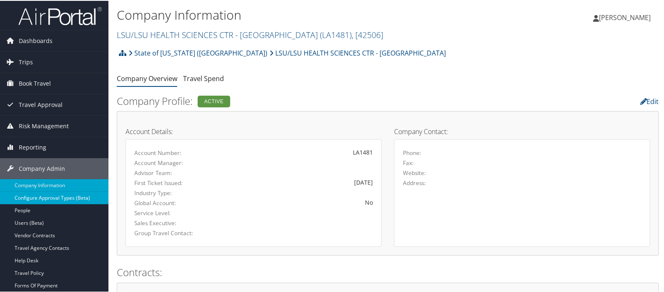
click at [58, 194] on link "Configure Approval Types (Beta)" at bounding box center [54, 197] width 109 height 13
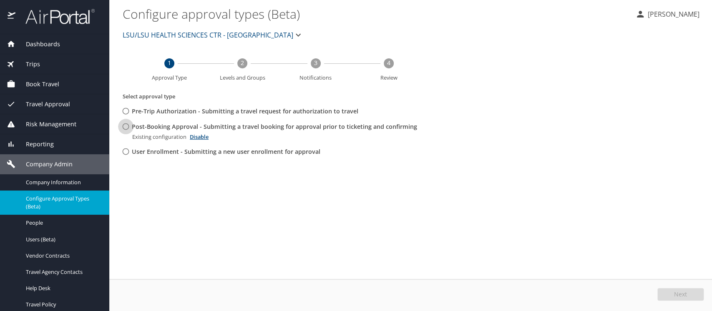
click at [126, 125] on input "Post-Booking Approval - Submitting a travel booking for approval prior to ticke…" at bounding box center [125, 126] width 15 height 15
radio input "true"
click at [669, 291] on button "Edit" at bounding box center [682, 294] width 44 height 13
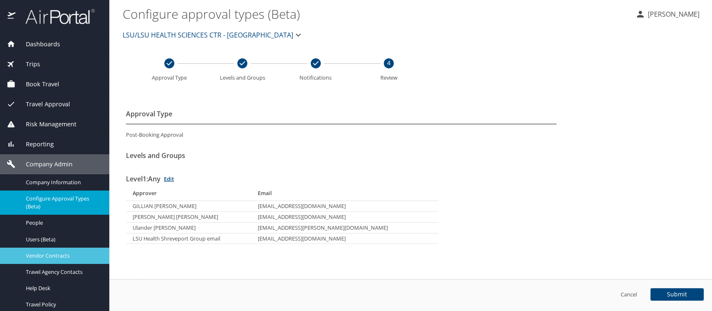
click at [48, 252] on span "Vendor Contracts" at bounding box center [62, 256] width 73 height 8
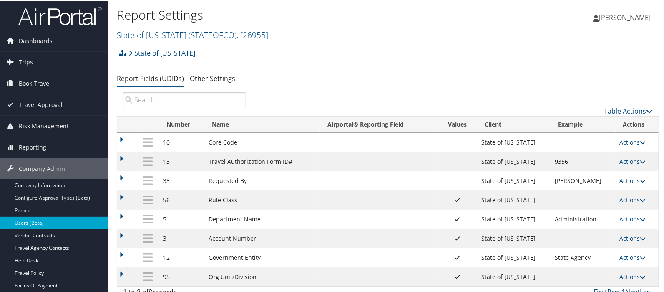
click at [30, 222] on link "Users (Beta)" at bounding box center [54, 222] width 109 height 13
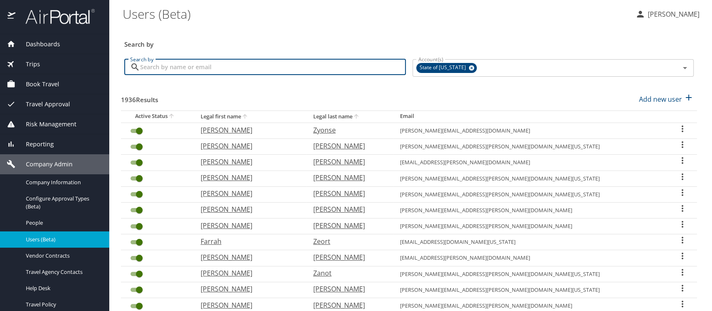
paste input "[PERSON_NAME]"
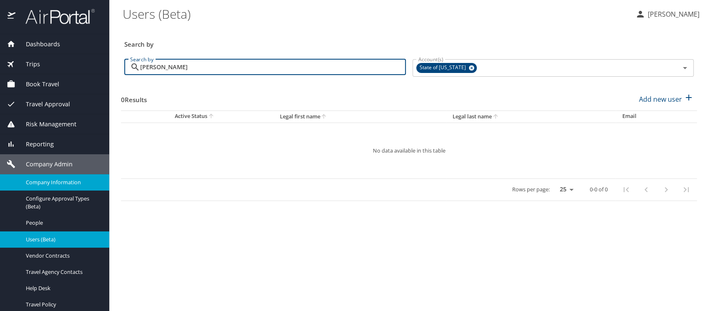
type input "[PERSON_NAME]"
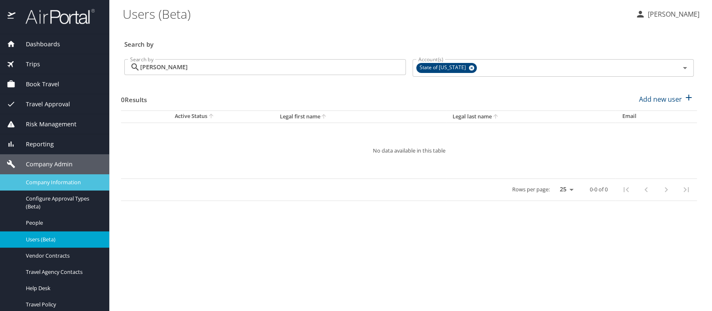
click at [54, 181] on span "Company Information" at bounding box center [62, 183] width 73 height 8
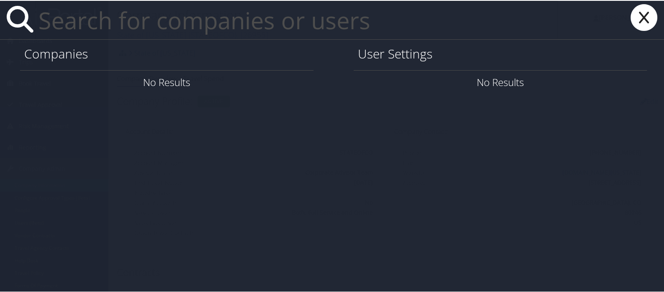
paste input "Shawnecca Burke"
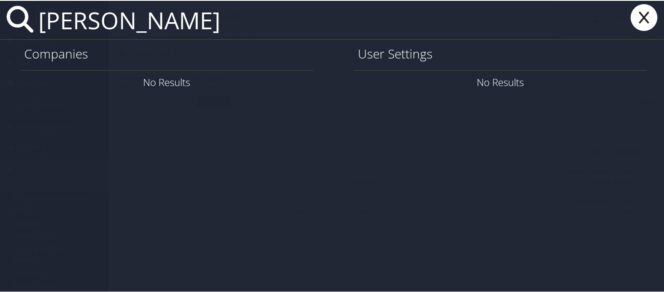
type input "Shawnecca Burke"
click at [640, 18] on icon at bounding box center [644, 16] width 33 height 27
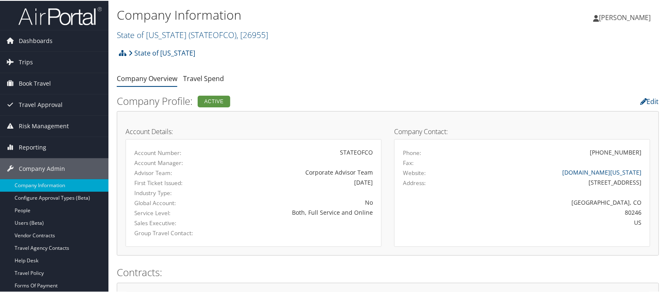
click at [316, 64] on div "State of Colorado Account Structure State of Colorado (STATEOFCO) ACTIVE Create…" at bounding box center [388, 55] width 543 height 23
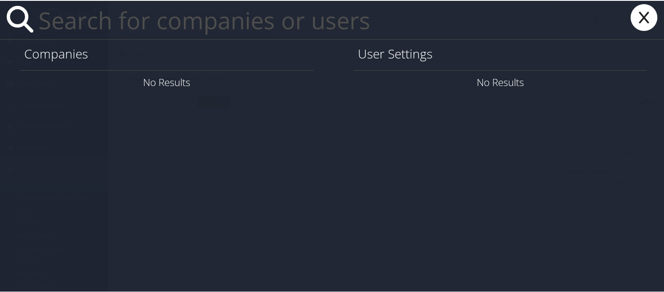
paste input "mgylling@adams.edu"
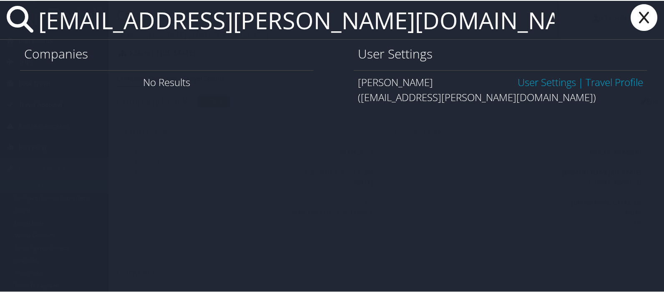
type input "mgylling@adams.edu"
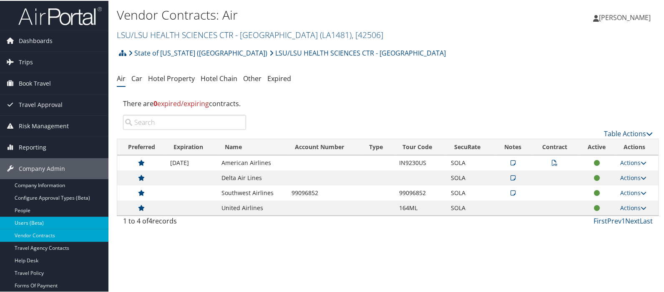
click at [33, 222] on link "Users (Beta)" at bounding box center [54, 222] width 109 height 13
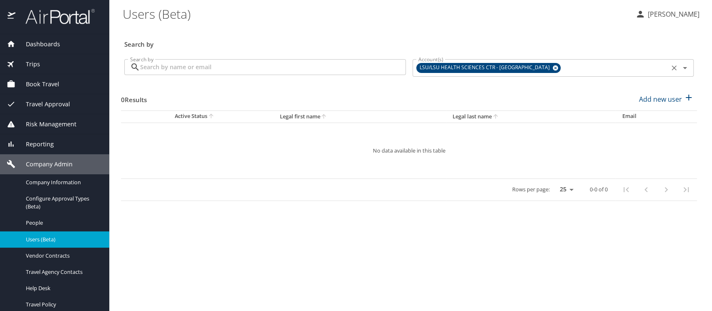
drag, startPoint x: 536, startPoint y: 67, endPoint x: 530, endPoint y: 66, distance: 6.0
click at [553, 67] on icon at bounding box center [555, 68] width 5 height 5
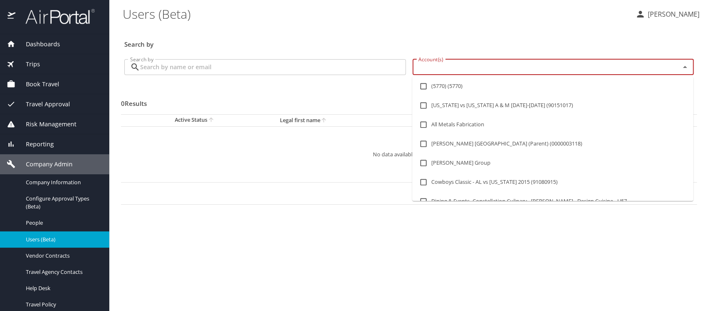
click at [471, 65] on input "Account(s)" at bounding box center [541, 67] width 252 height 11
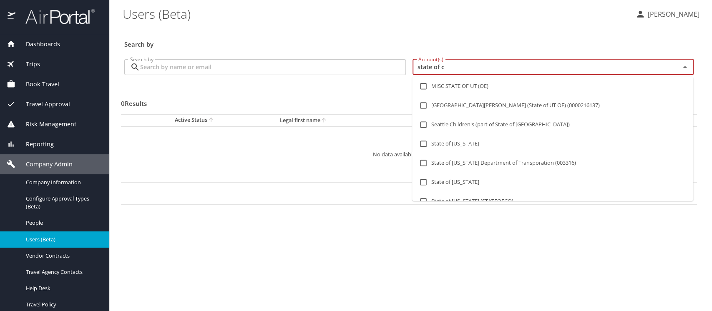
type input "state of co"
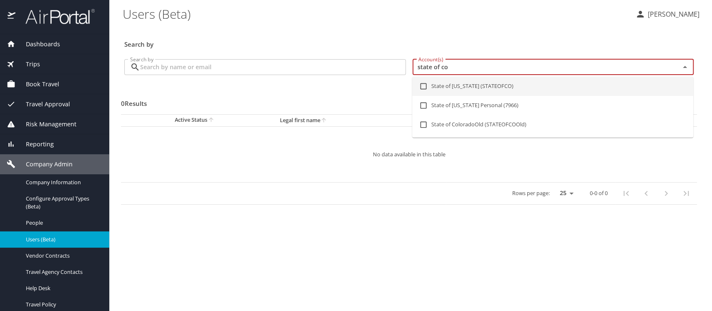
click at [424, 86] on input "checkbox" at bounding box center [424, 86] width 16 height 16
checkbox input "true"
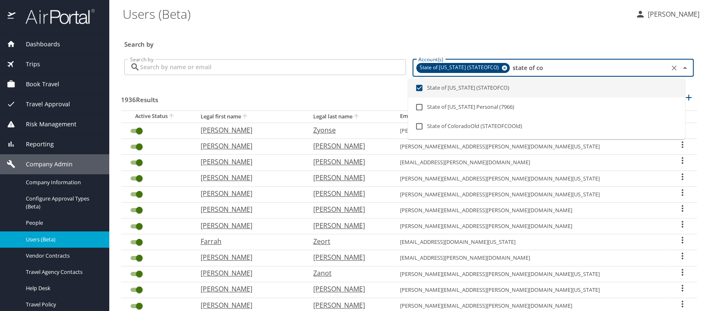
type input "state of co"
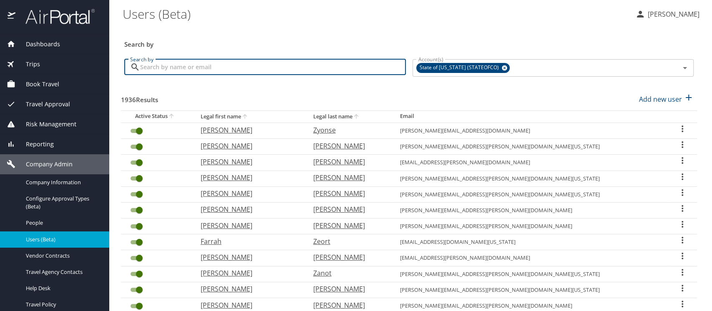
paste input "mgylling@adams.edu"
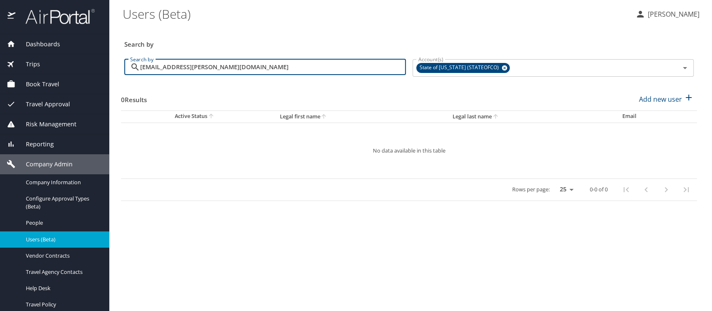
drag, startPoint x: 207, startPoint y: 68, endPoint x: 131, endPoint y: 63, distance: 76.1
click at [131, 63] on div "mgylling@adams.edu Search by" at bounding box center [265, 67] width 282 height 16
paste input "OMOAVE@LSUHSC.EDU"
click at [502, 70] on icon at bounding box center [504, 68] width 5 height 5
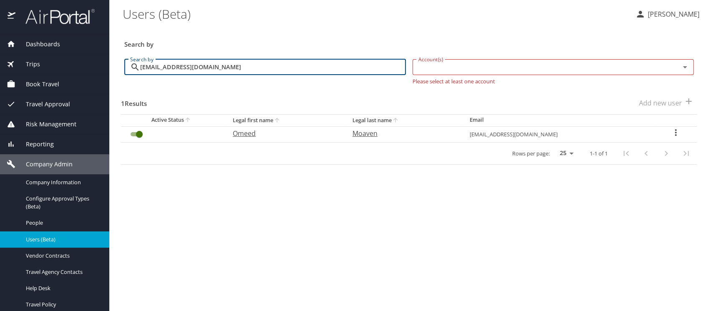
type input "OMOAVE@LSUHSC.EDU"
click at [675, 132] on icon "User Search Table" at bounding box center [676, 133] width 10 height 10
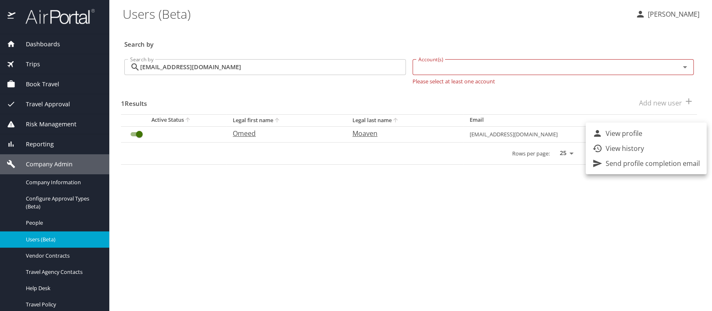
click at [628, 132] on p "View profile" at bounding box center [624, 134] width 37 height 10
select select "US"
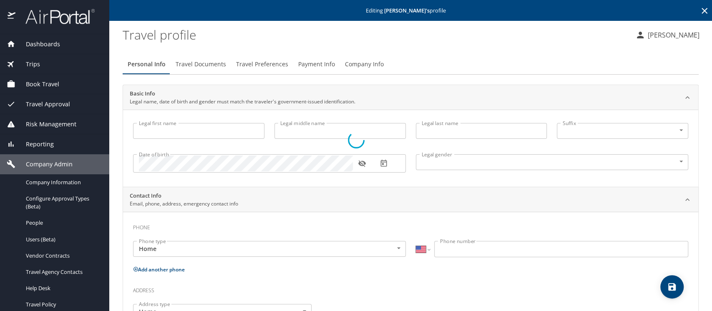
type input "Omeed"
type input "Moaven"
type input "Male"
select select "US"
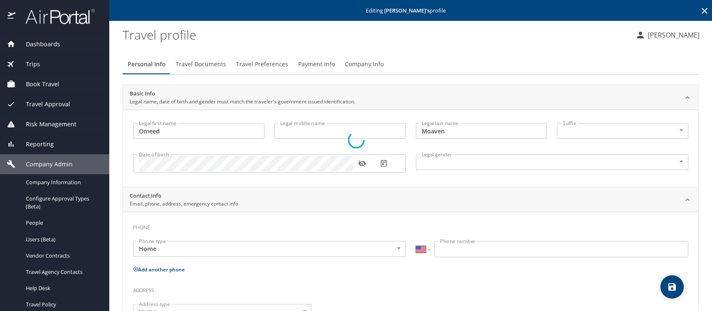
select select "US"
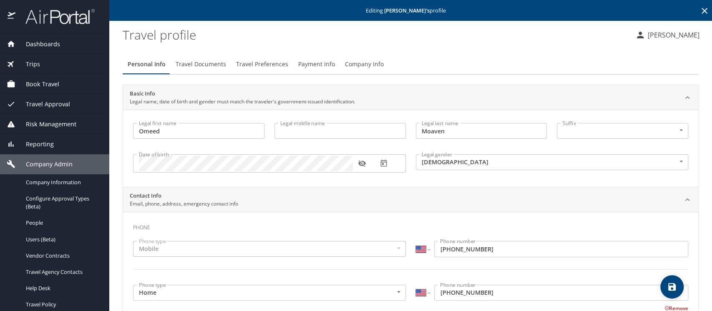
click at [305, 64] on span "Payment Info" at bounding box center [316, 64] width 37 height 10
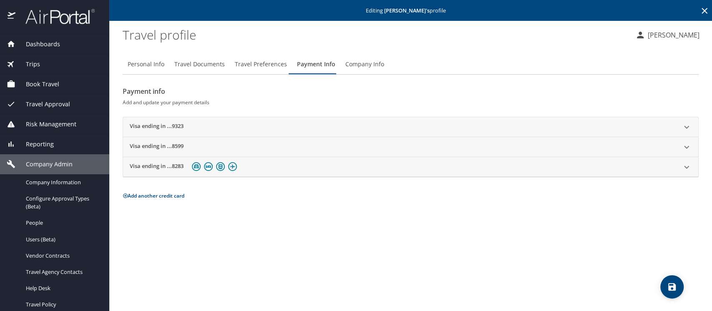
click at [438, 47] on profile "Travel profile" at bounding box center [376, 35] width 506 height 26
click at [28, 62] on span "Trips" at bounding box center [27, 64] width 25 height 9
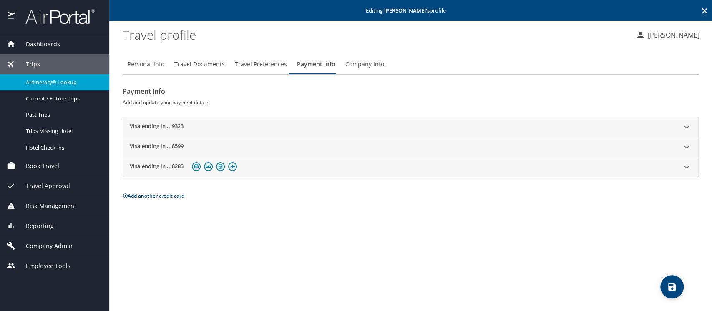
click at [40, 81] on span "Airtinerary® Lookup" at bounding box center [62, 82] width 73 height 8
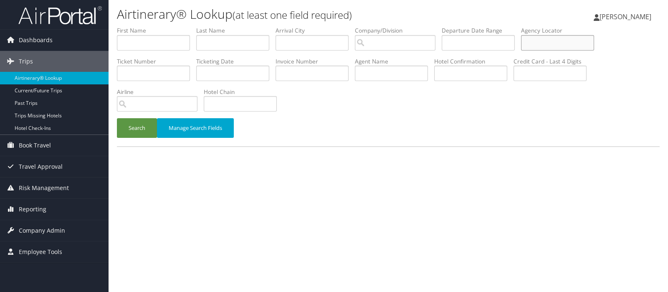
paste input "D9PFTW"
type input "D9PFTW"
click at [136, 129] on button "Search" at bounding box center [137, 128] width 40 height 20
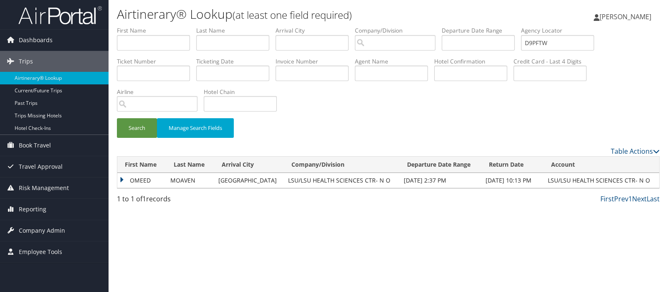
click at [121, 180] on td "OMEED" at bounding box center [141, 180] width 49 height 15
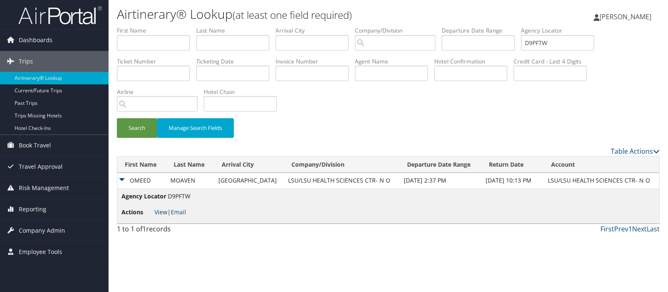
click at [159, 211] on link "View" at bounding box center [160, 212] width 13 height 8
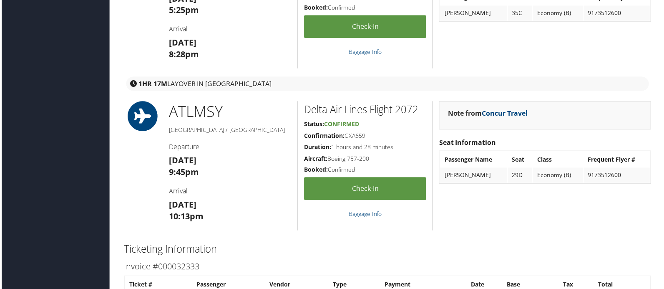
scroll to position [934, 0]
